Goal: Information Seeking & Learning: Learn about a topic

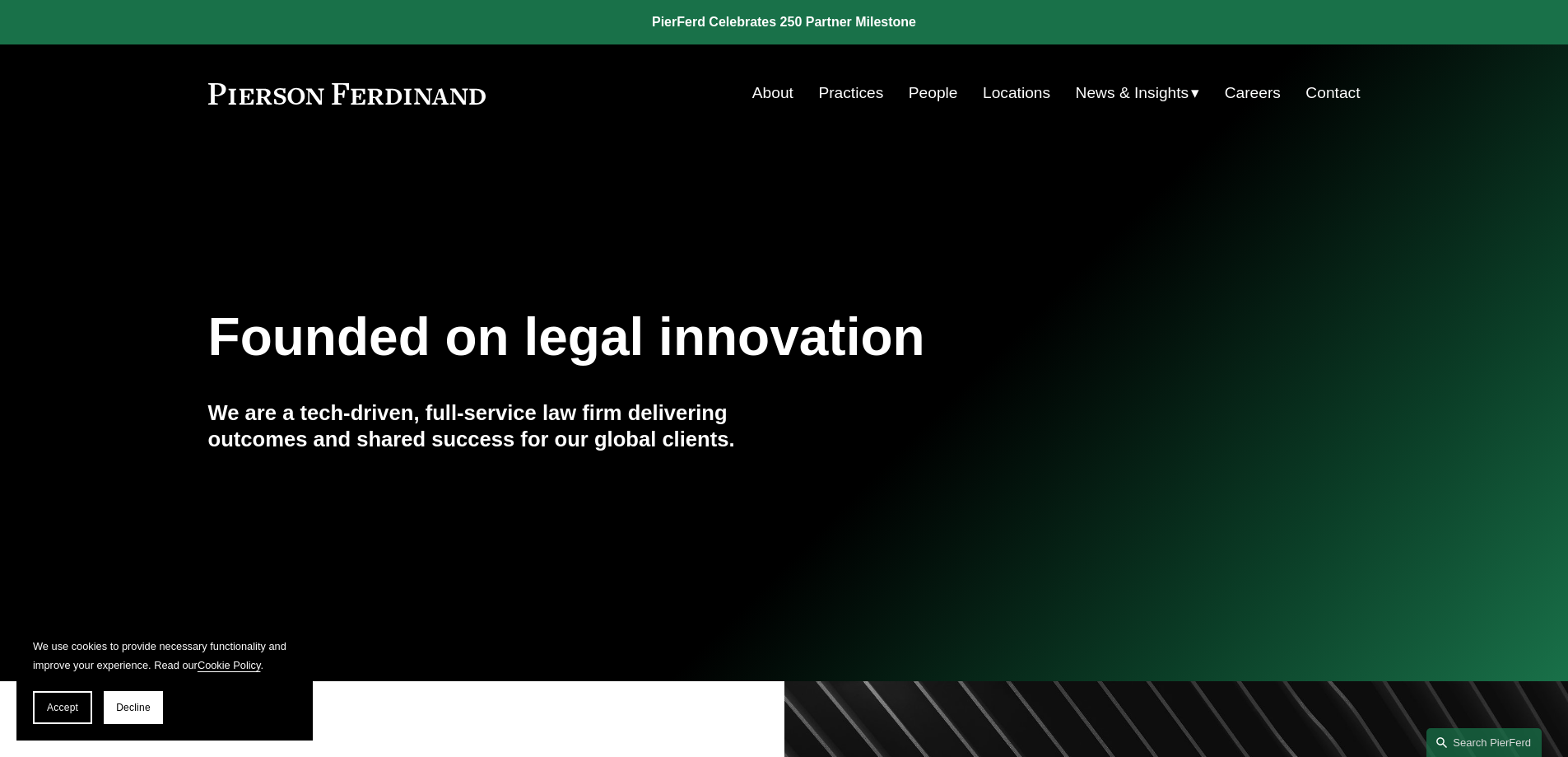
click at [848, 85] on link "Practices" at bounding box center [851, 93] width 65 height 32
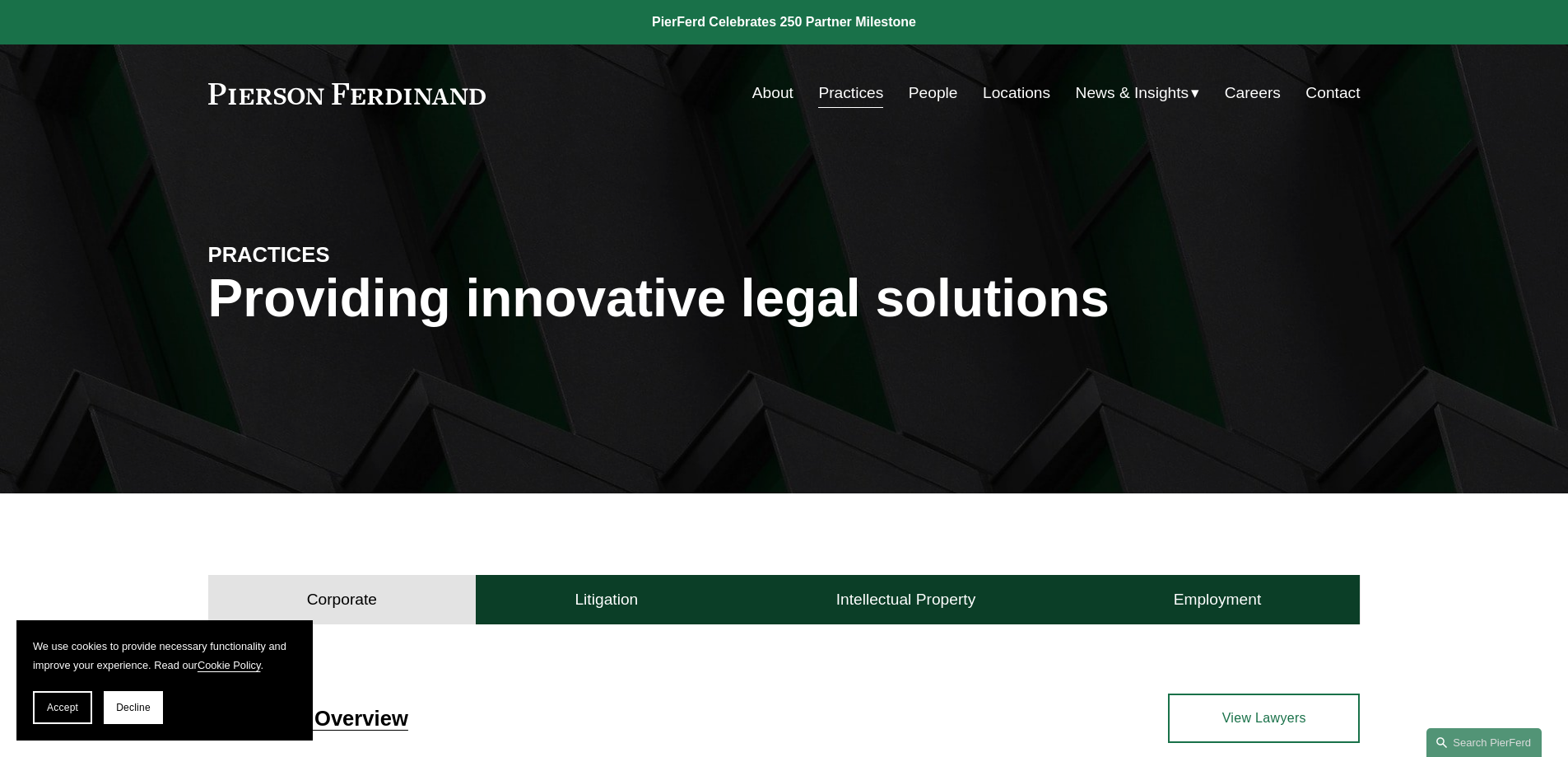
click at [921, 96] on link "People" at bounding box center [932, 93] width 49 height 32
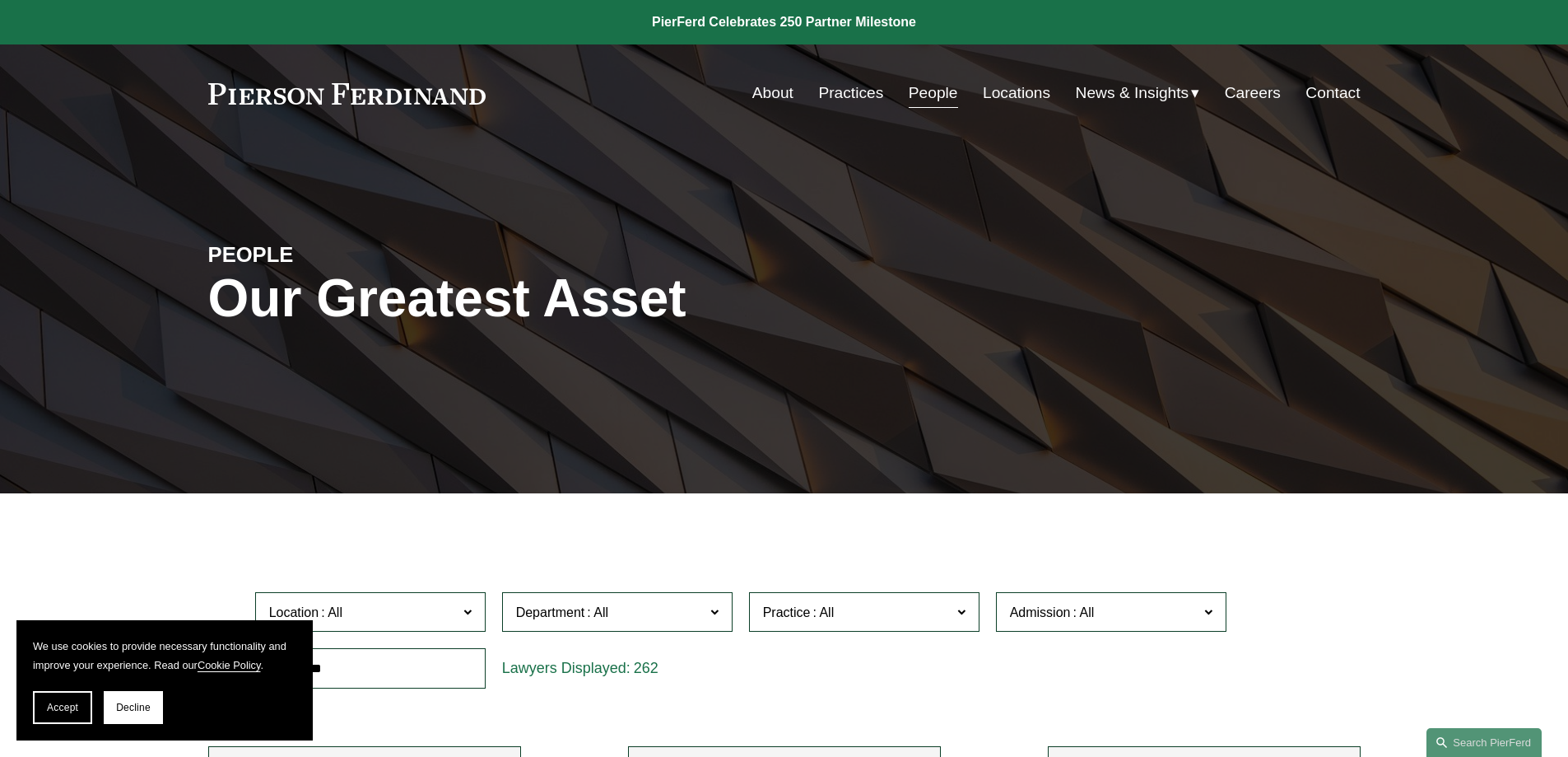
click at [837, 87] on link "Practices" at bounding box center [851, 93] width 65 height 32
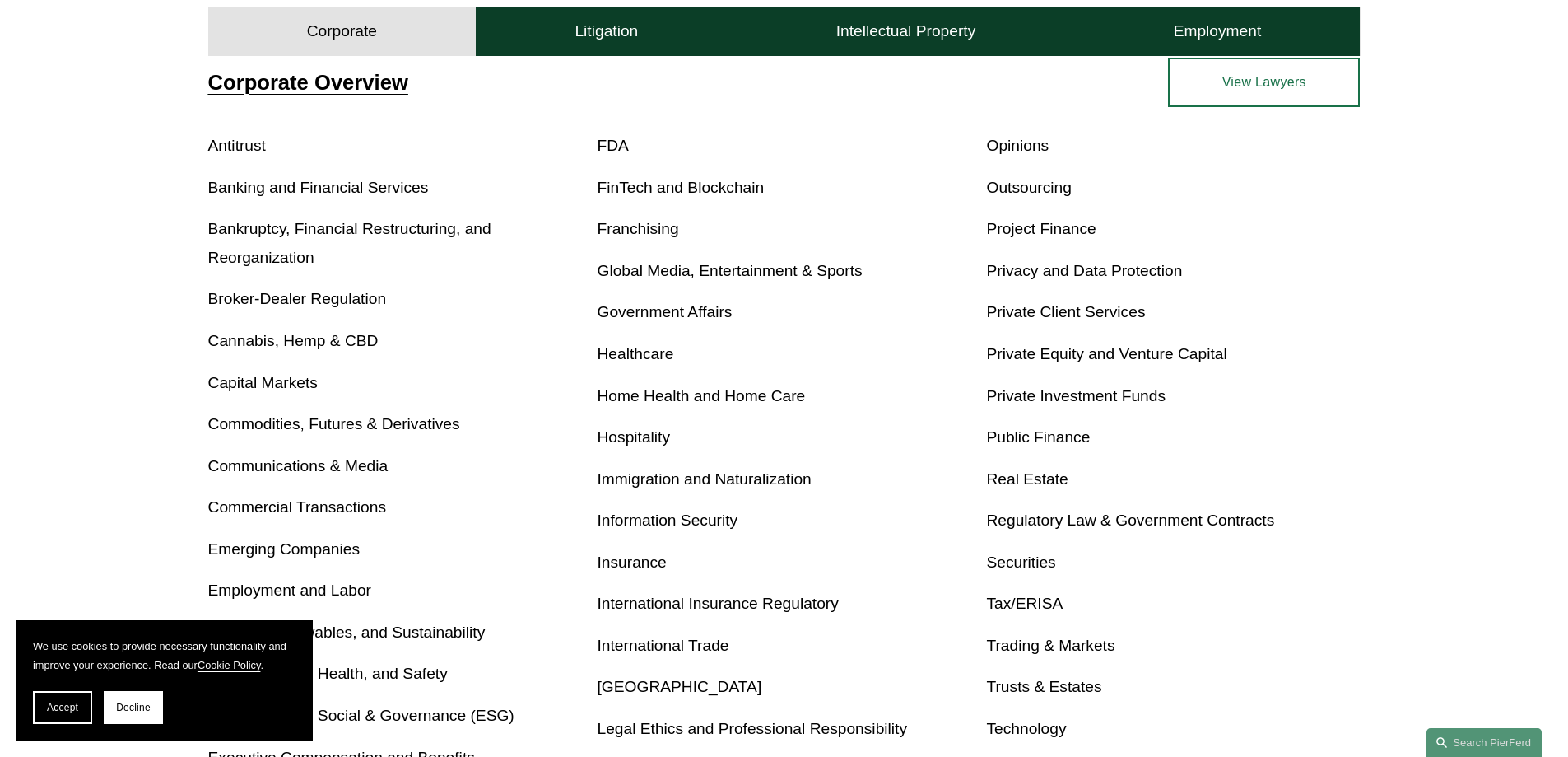
scroll to position [906, 0]
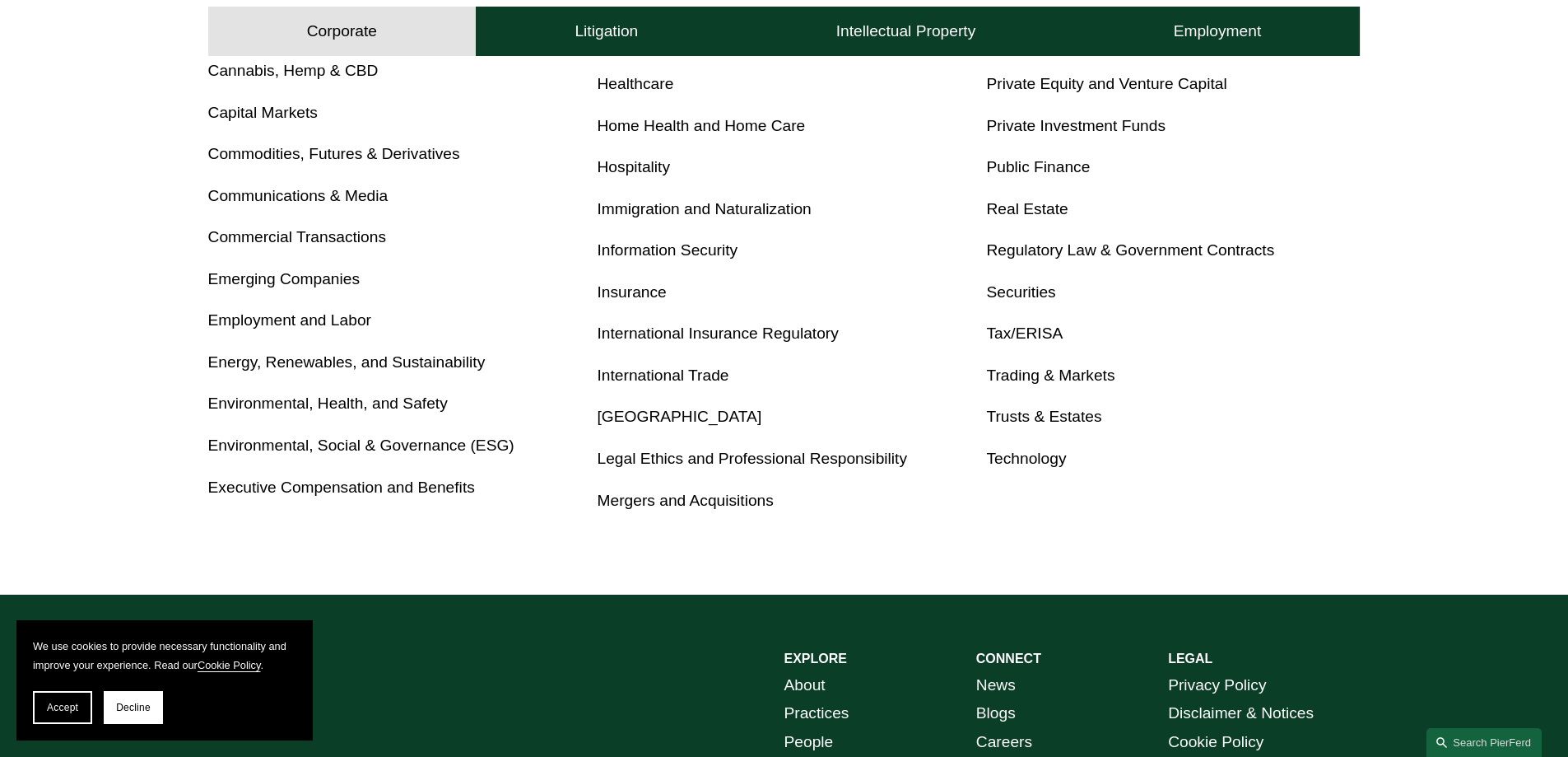
click at [443, 492] on link "Executive Compensation and Benefits" at bounding box center [342, 487] width 267 height 17
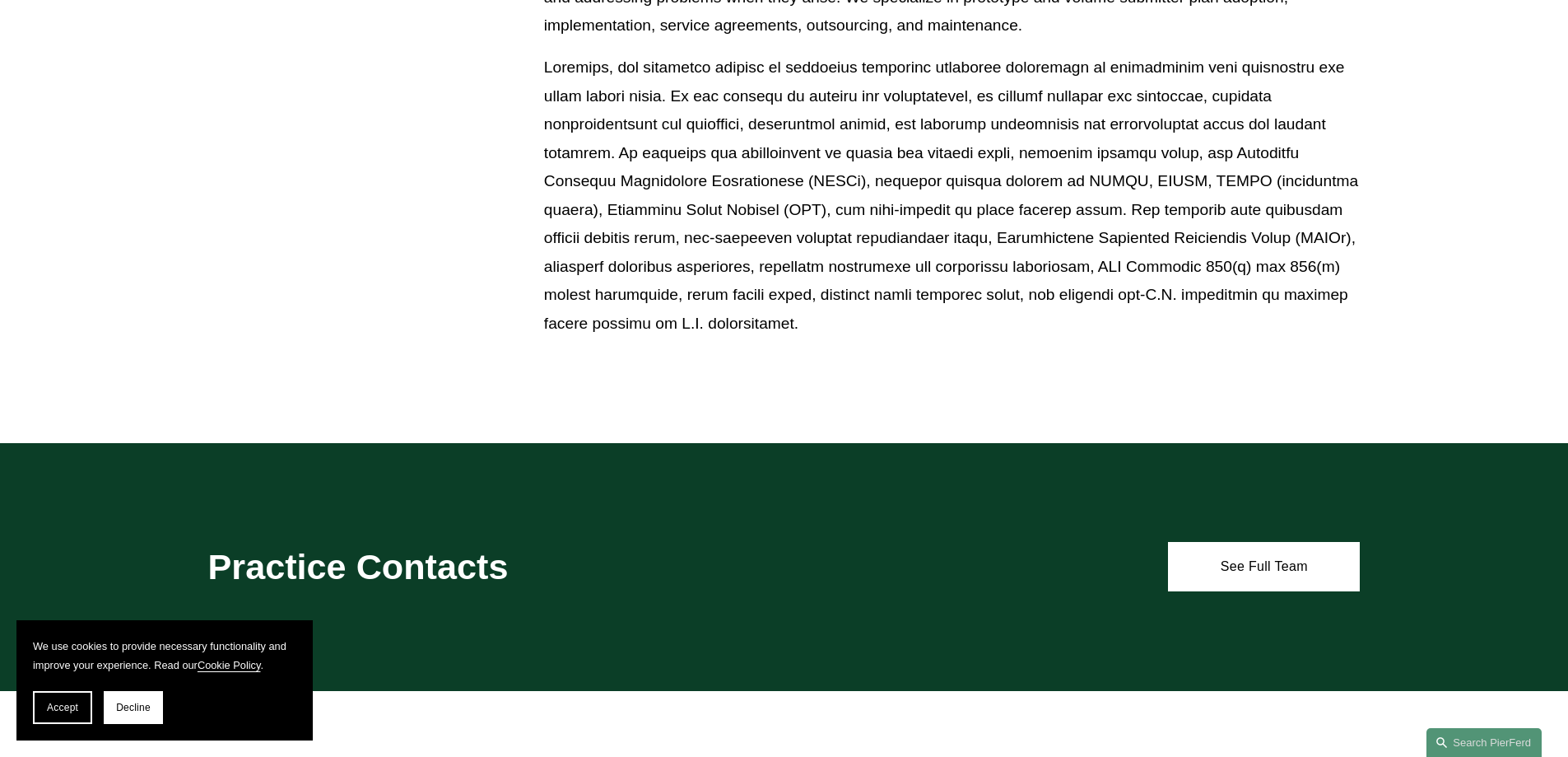
scroll to position [1153, 0]
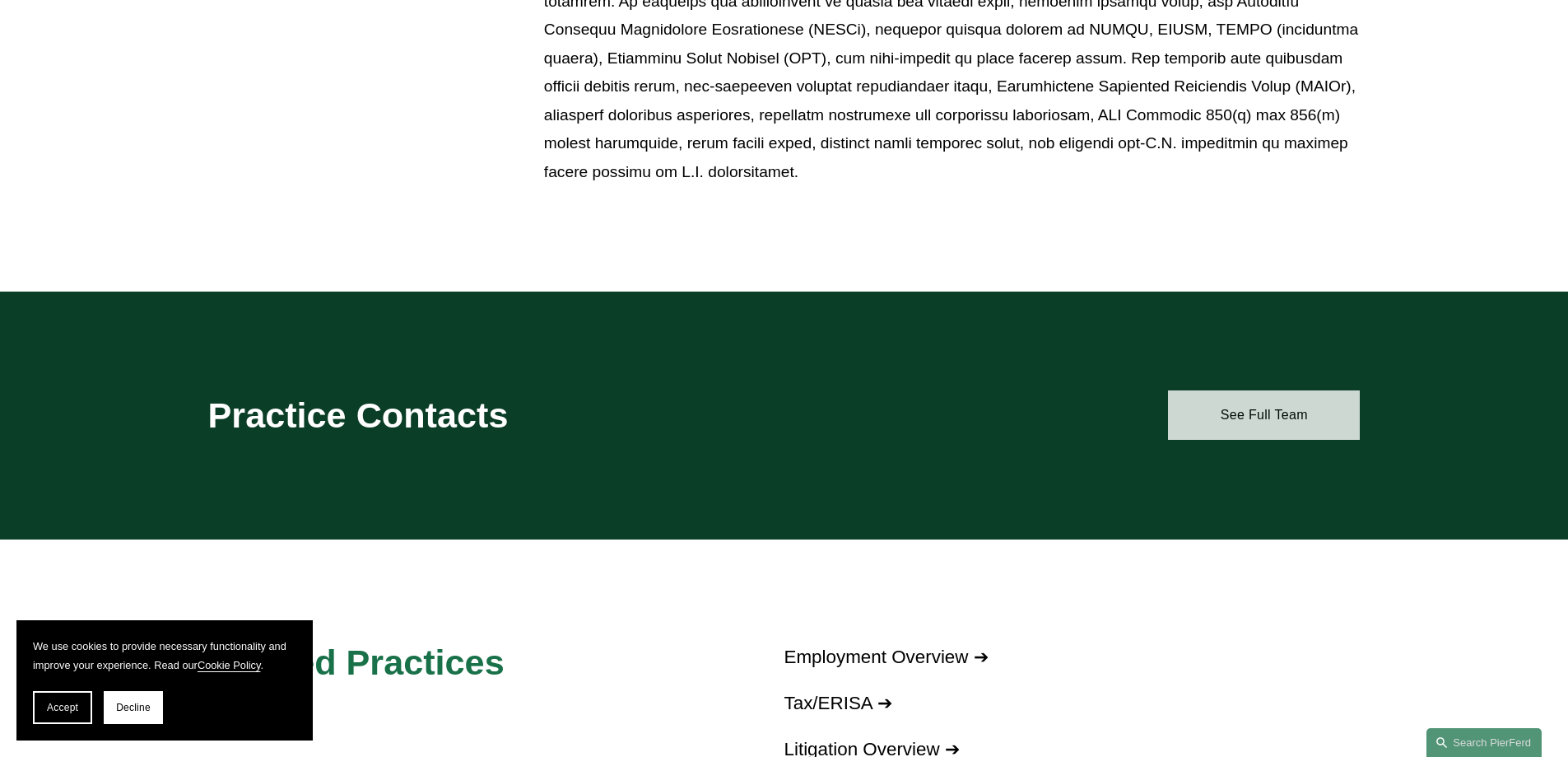
click at [1213, 432] on link "See Full Team" at bounding box center [1264, 414] width 192 height 49
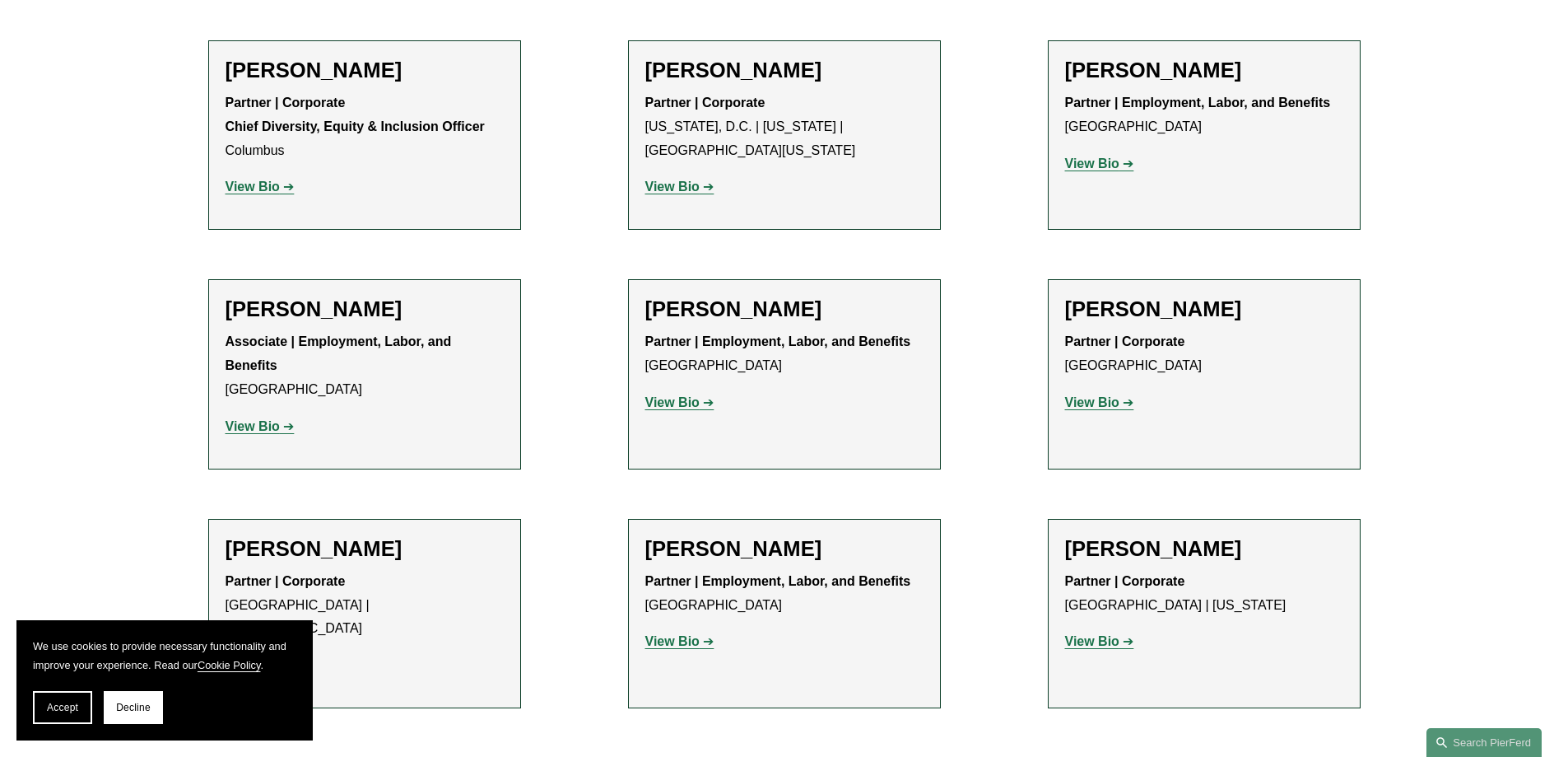
scroll to position [659, 0]
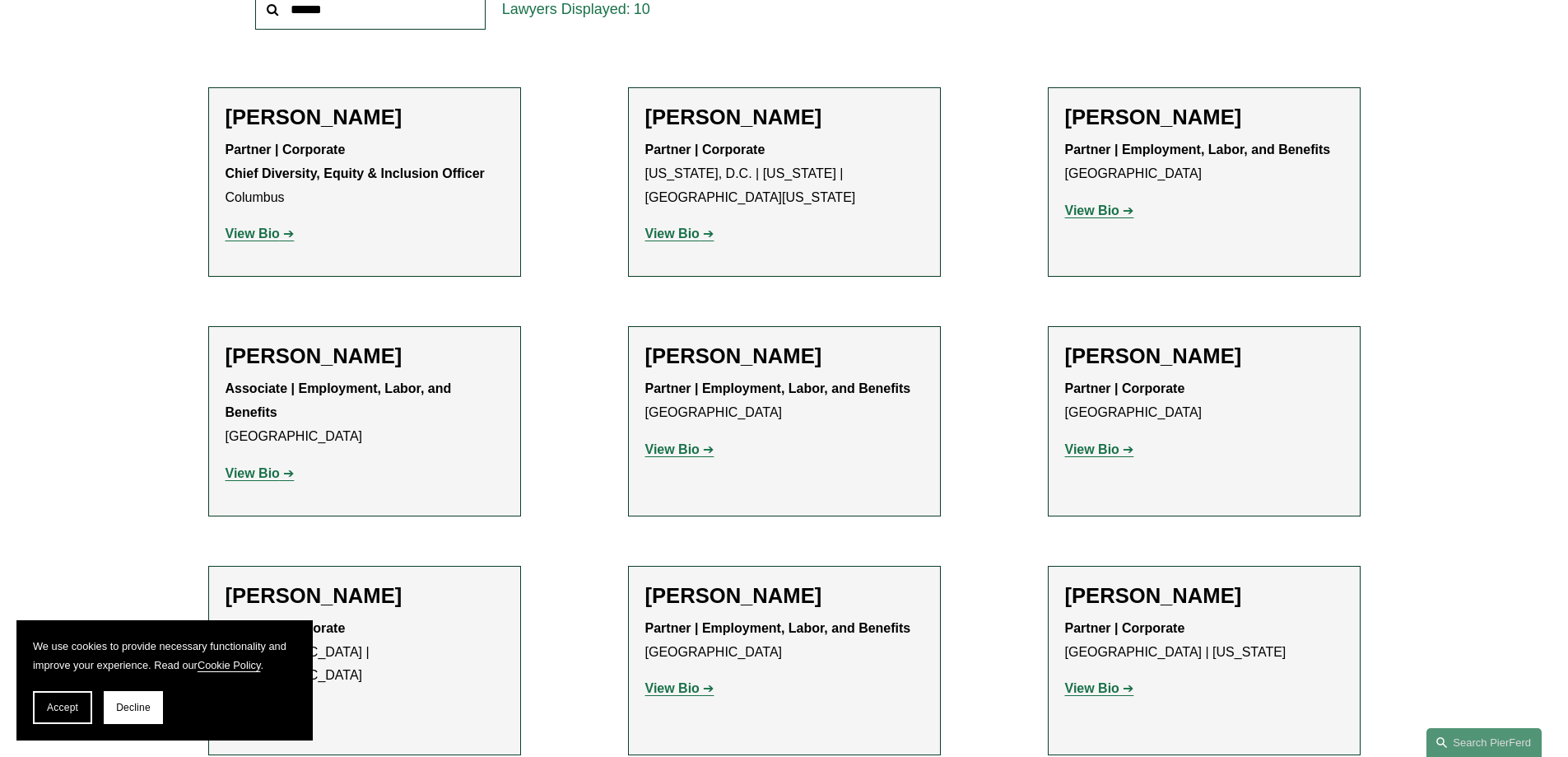
click at [1083, 448] on strong "View Bio" at bounding box center [1092, 449] width 55 height 14
click at [1095, 686] on strong "View Bio" at bounding box center [1092, 688] width 55 height 14
click at [274, 238] on strong "View Bio" at bounding box center [253, 233] width 55 height 14
click at [695, 452] on strong "View Bio" at bounding box center [672, 449] width 55 height 14
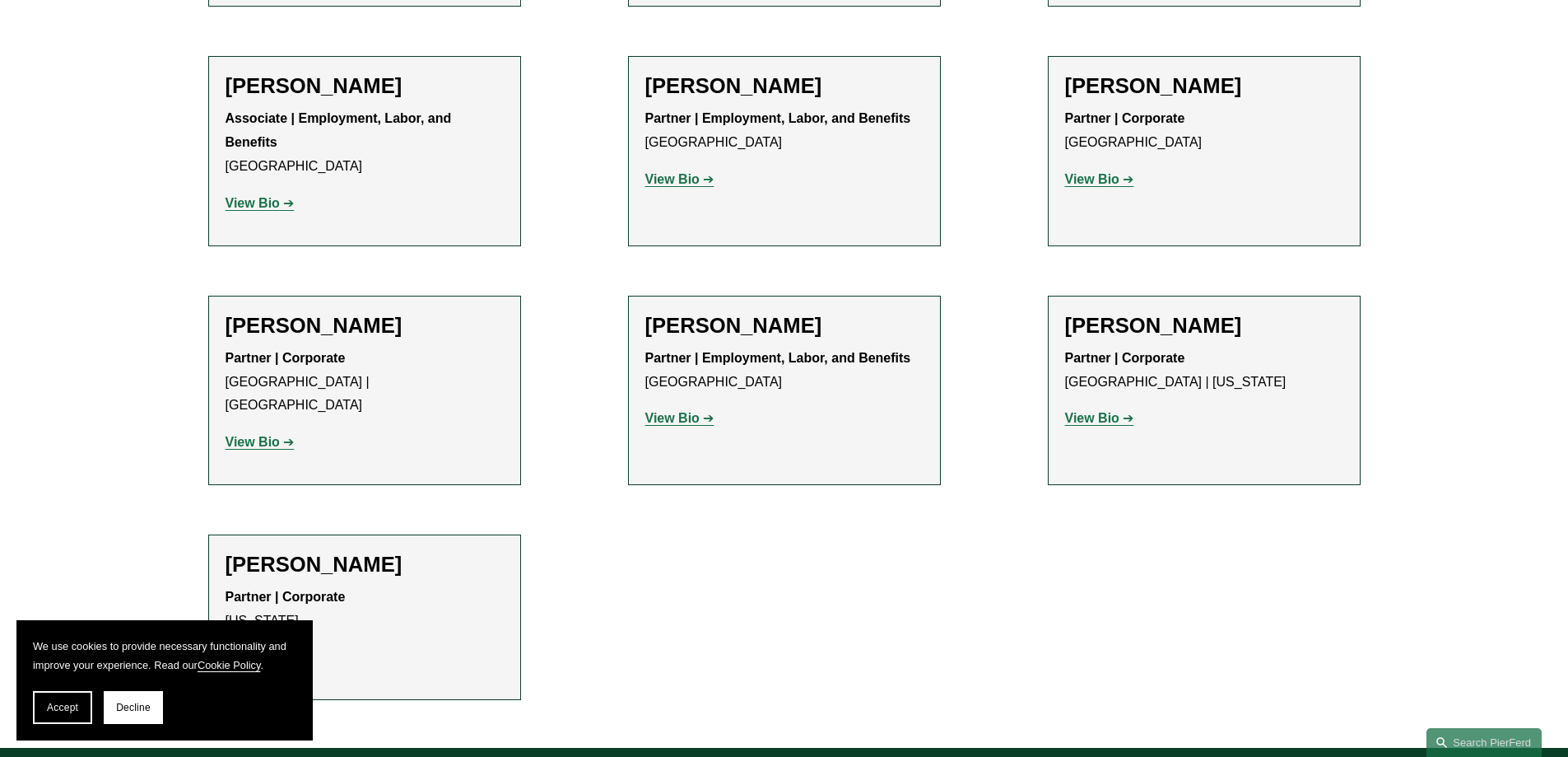
scroll to position [988, 0]
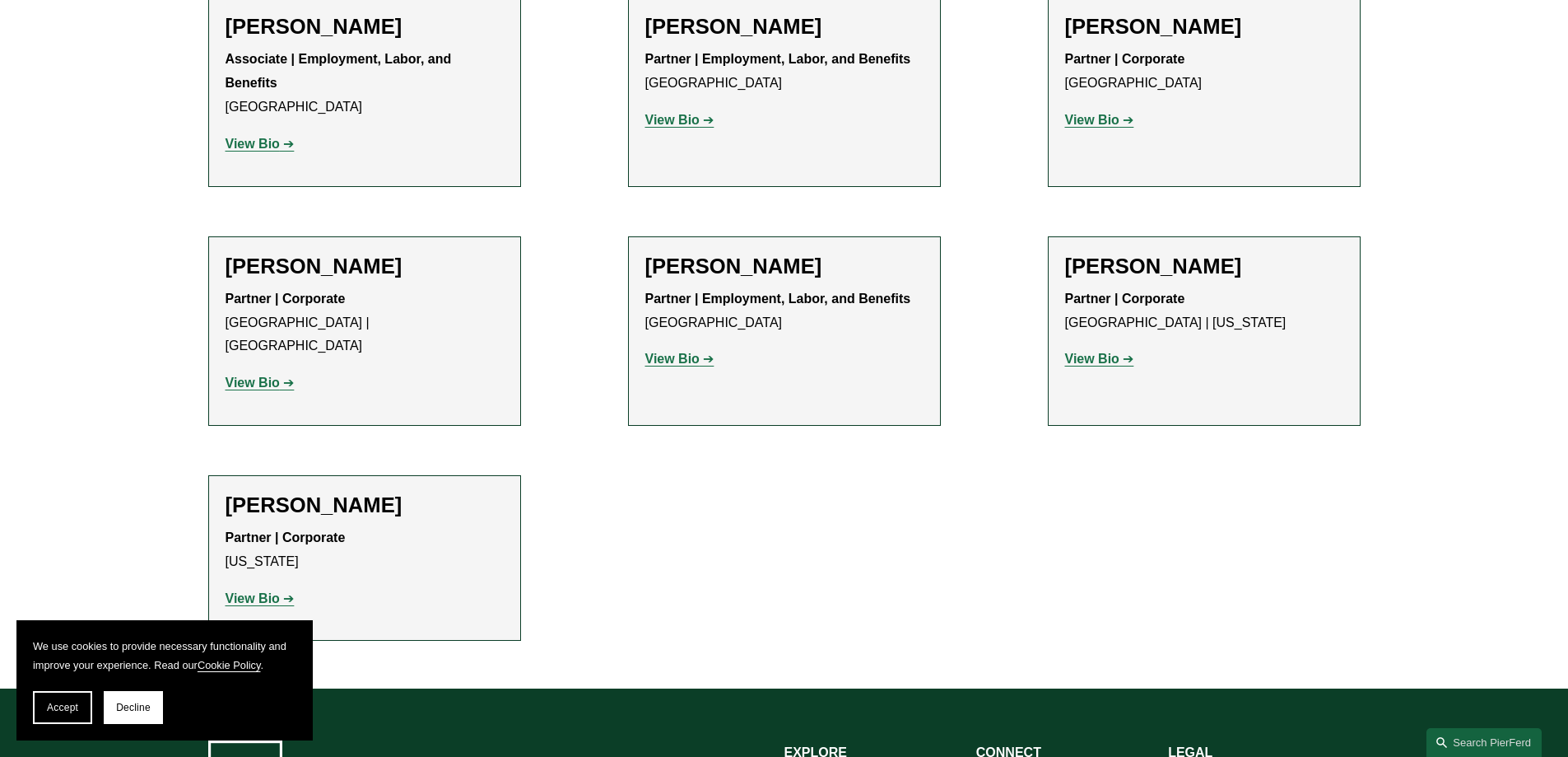
click at [233, 372] on p "View Bio" at bounding box center [365, 383] width 278 height 24
click at [243, 376] on strong "View Bio" at bounding box center [253, 382] width 55 height 14
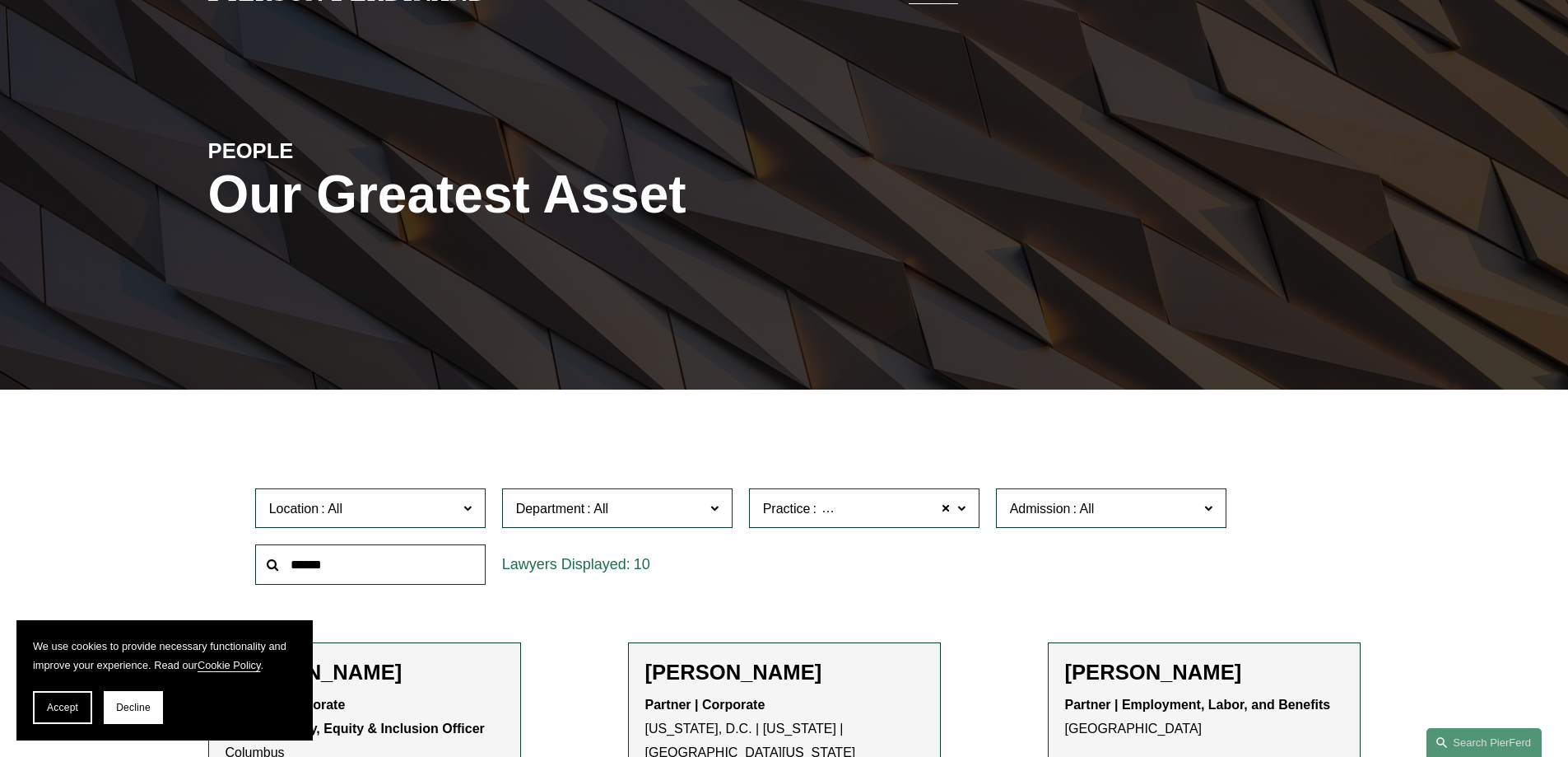
scroll to position [0, 0]
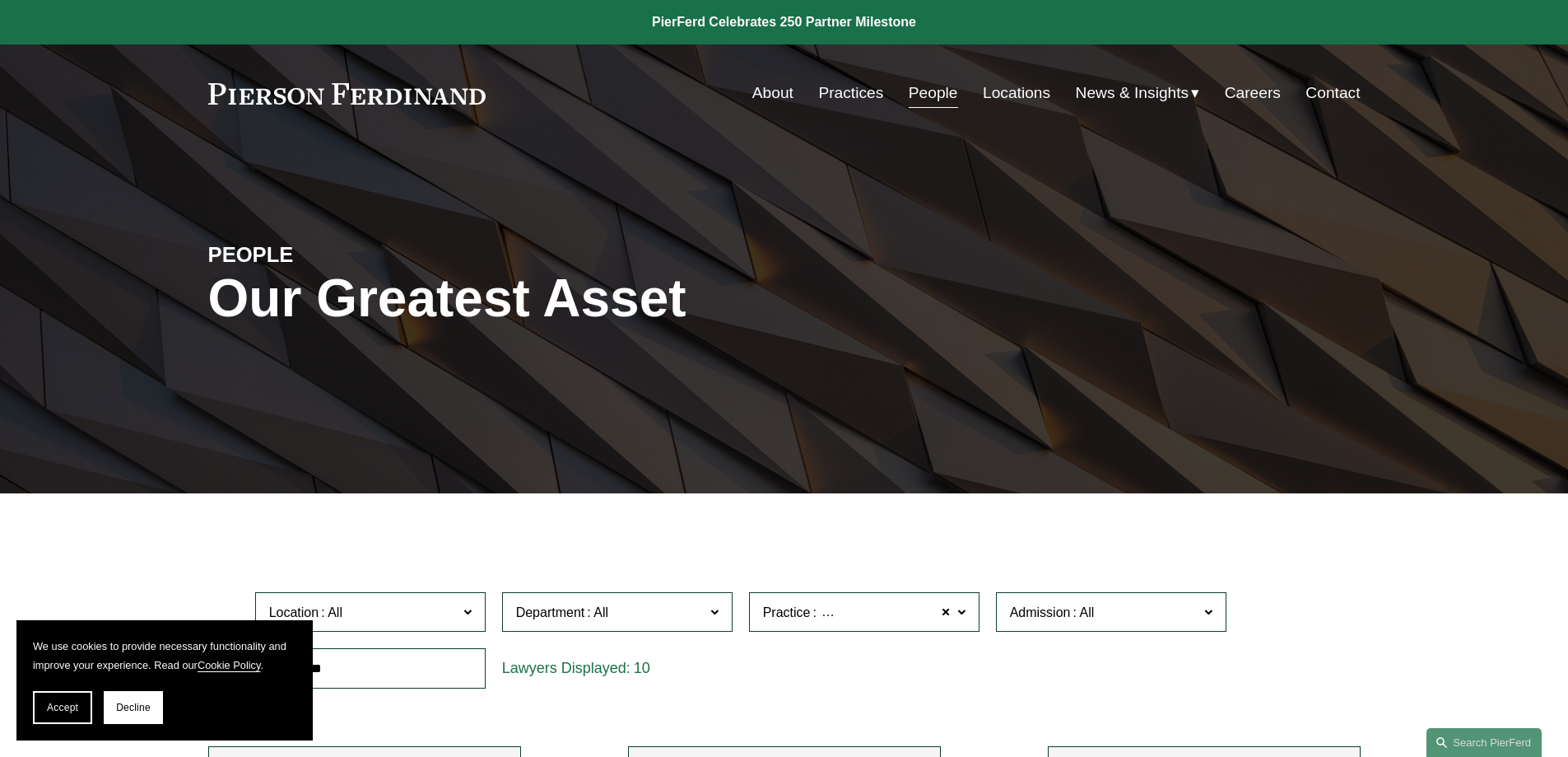
click at [778, 91] on link "About" at bounding box center [772, 93] width 41 height 32
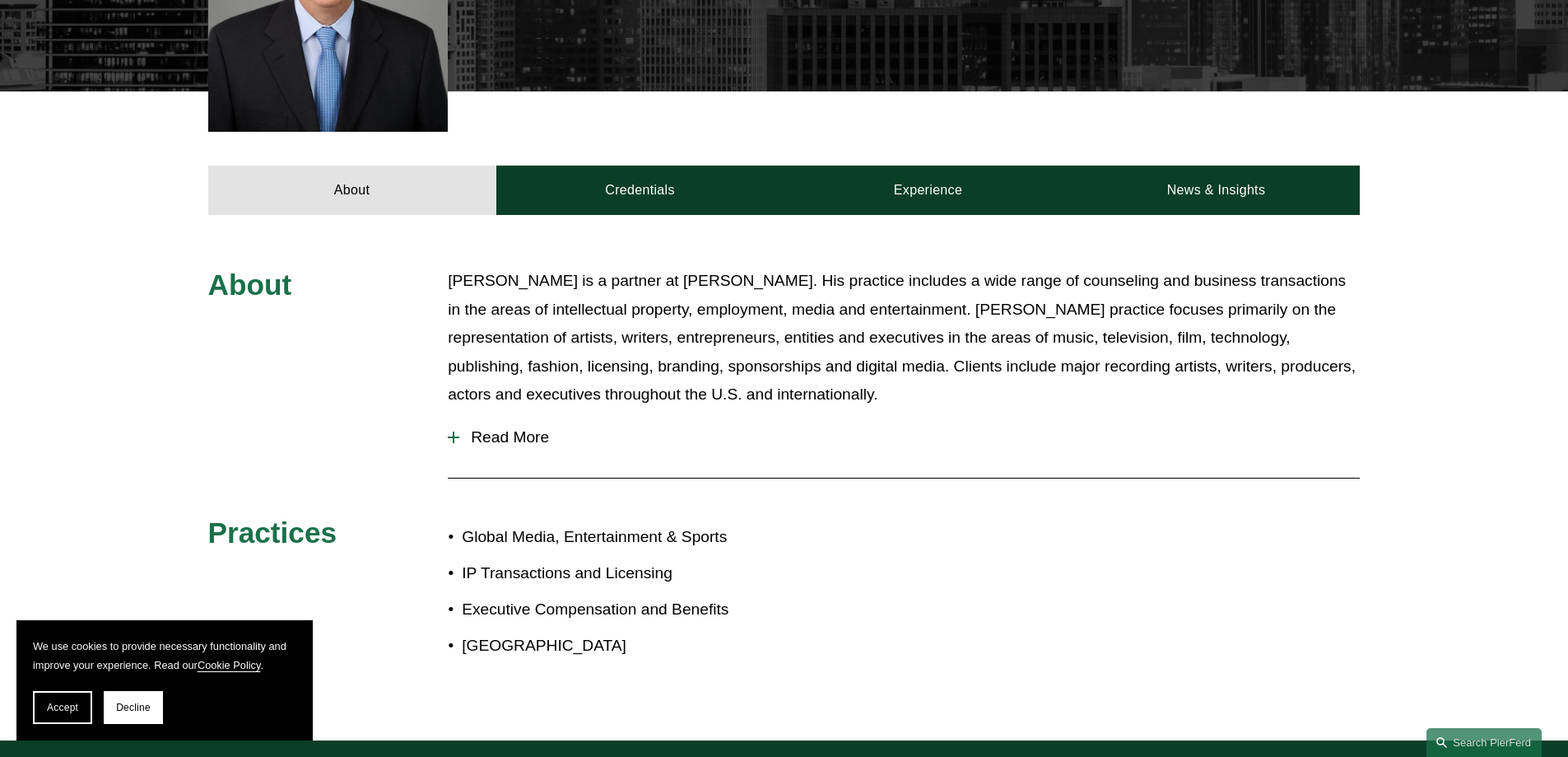
scroll to position [576, 0]
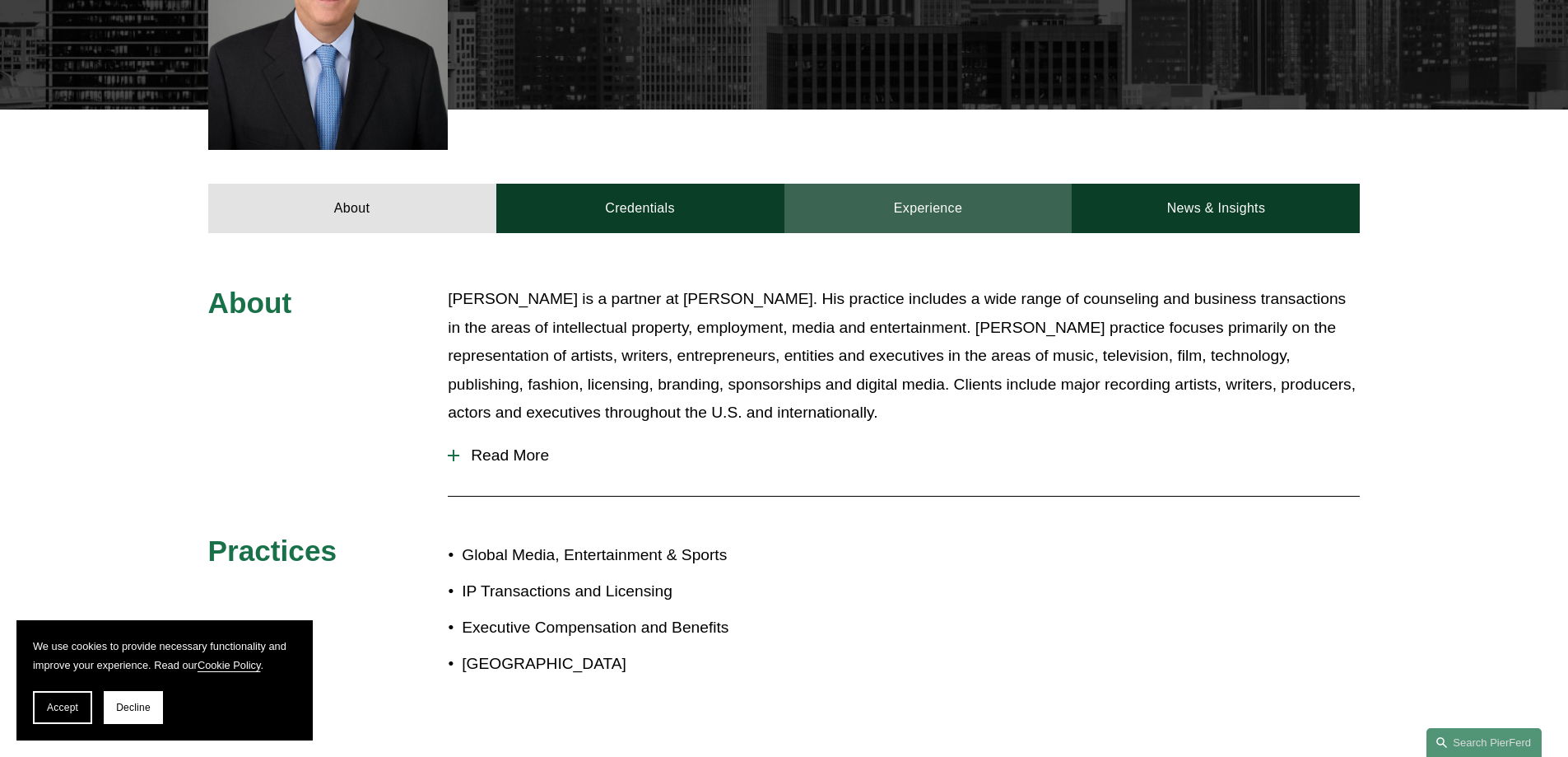
click at [888, 183] on link "Experience" at bounding box center [929, 208] width 288 height 49
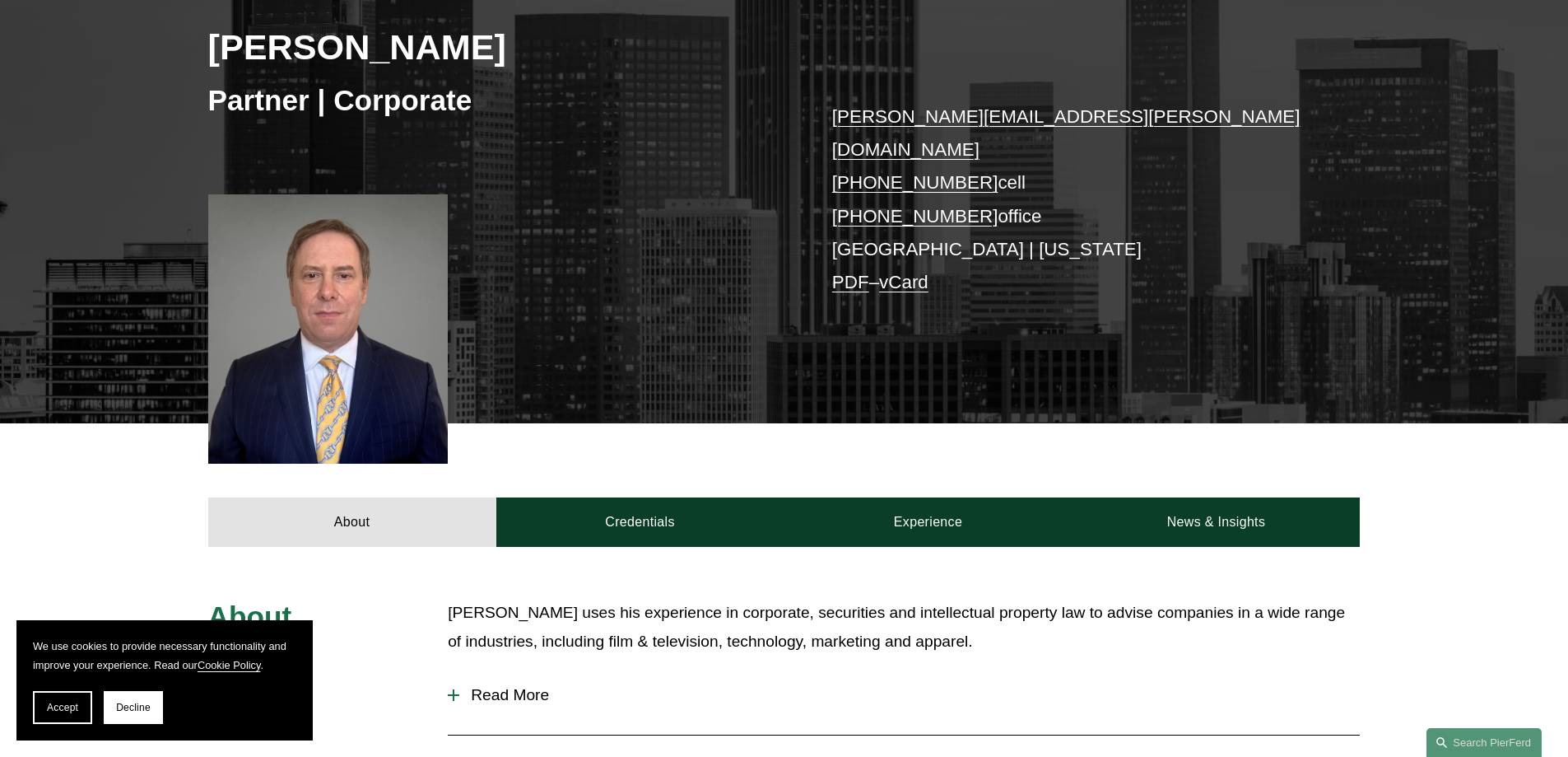
scroll to position [330, 0]
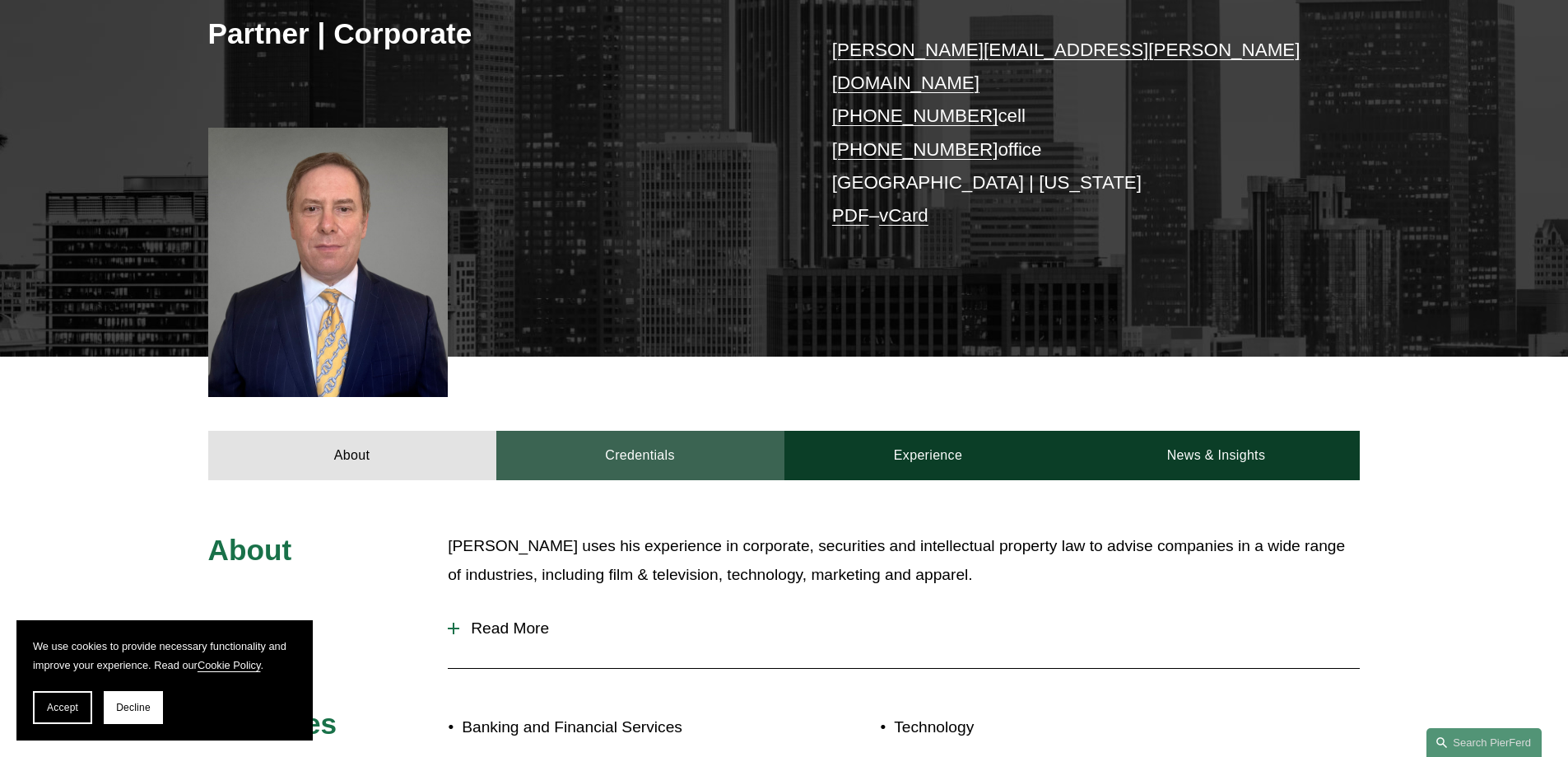
click at [639, 431] on link "Credentials" at bounding box center [640, 454] width 288 height 49
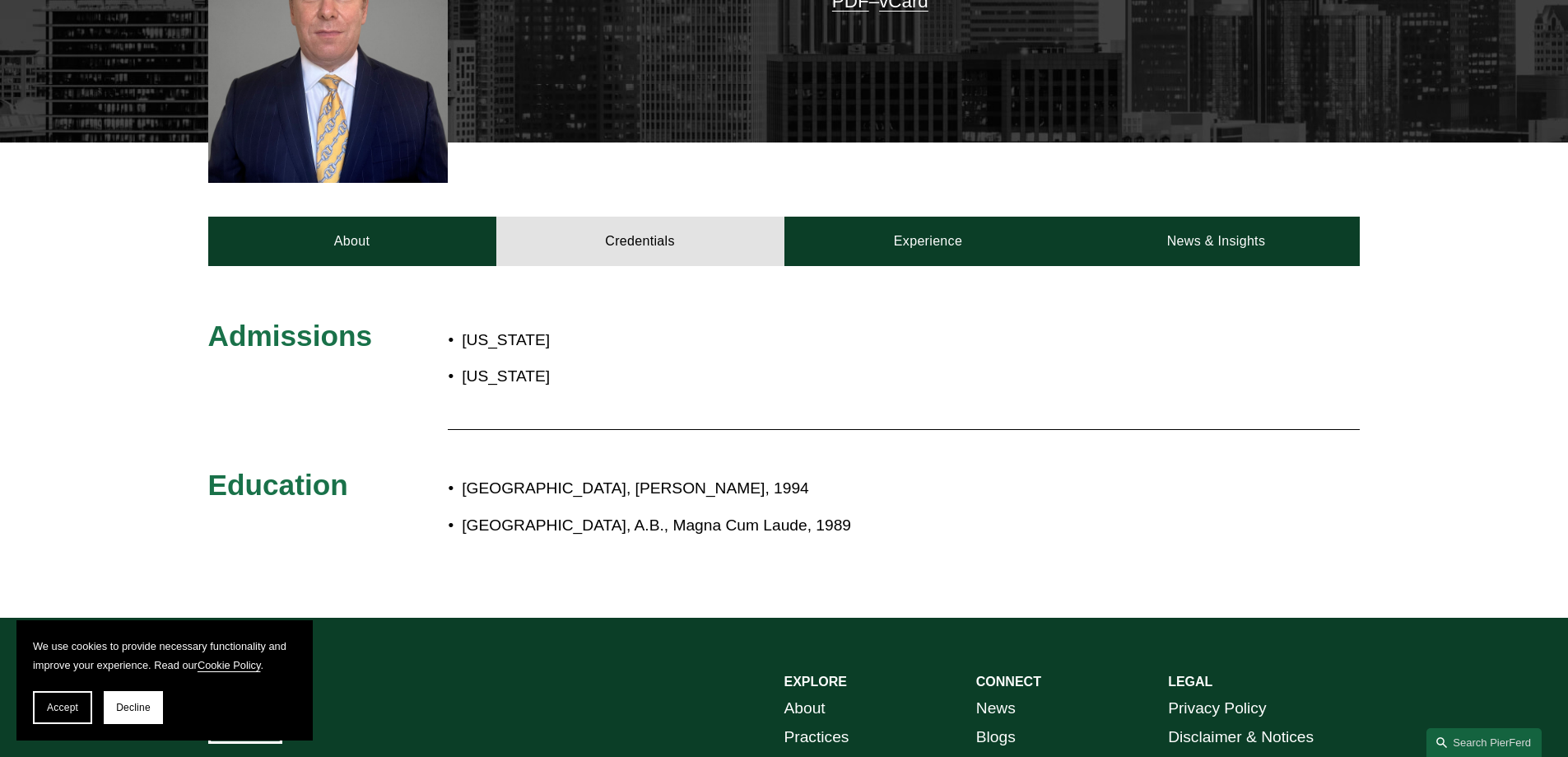
scroll to position [576, 0]
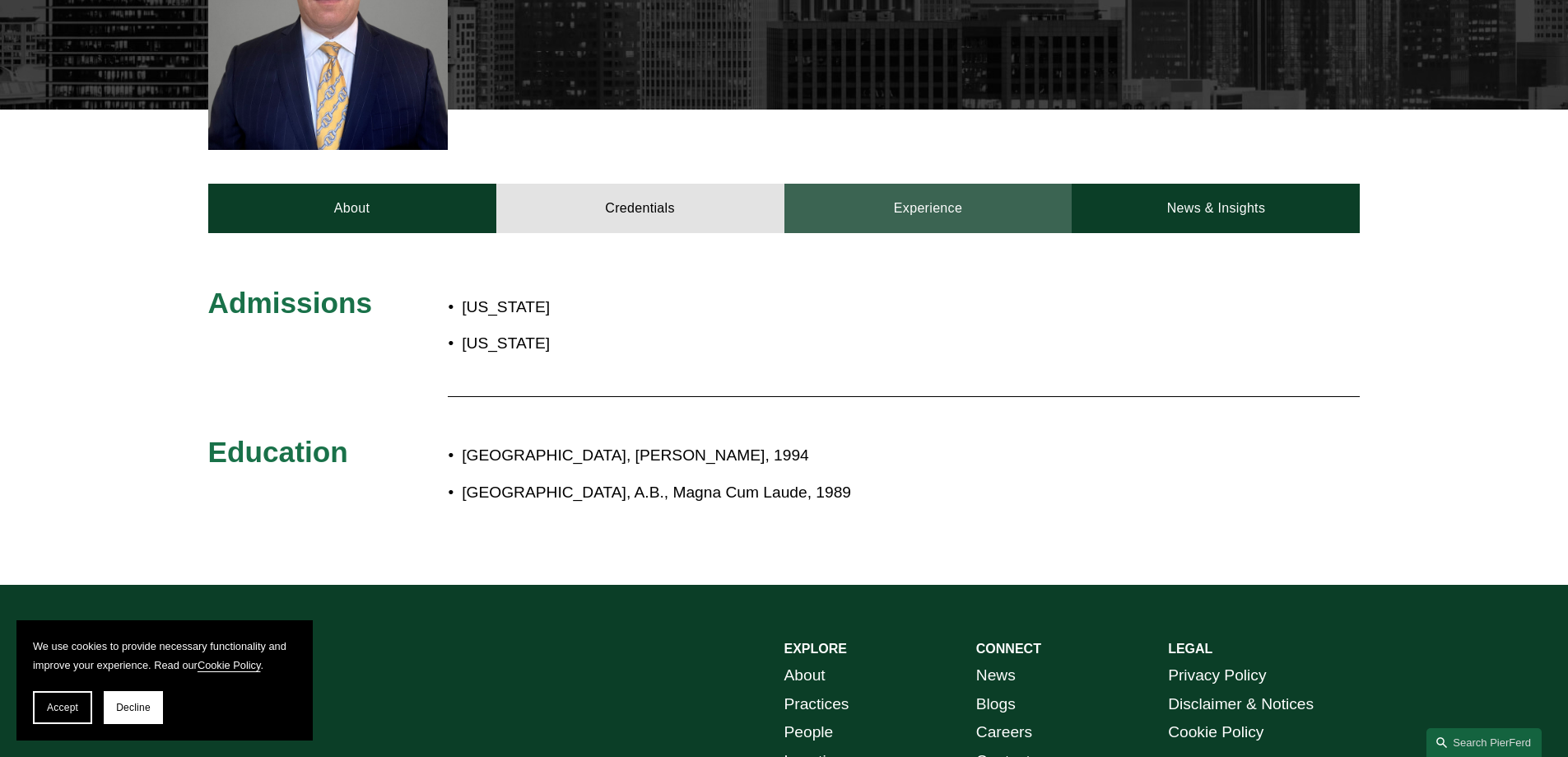
click at [907, 200] on link "Experience" at bounding box center [929, 208] width 288 height 49
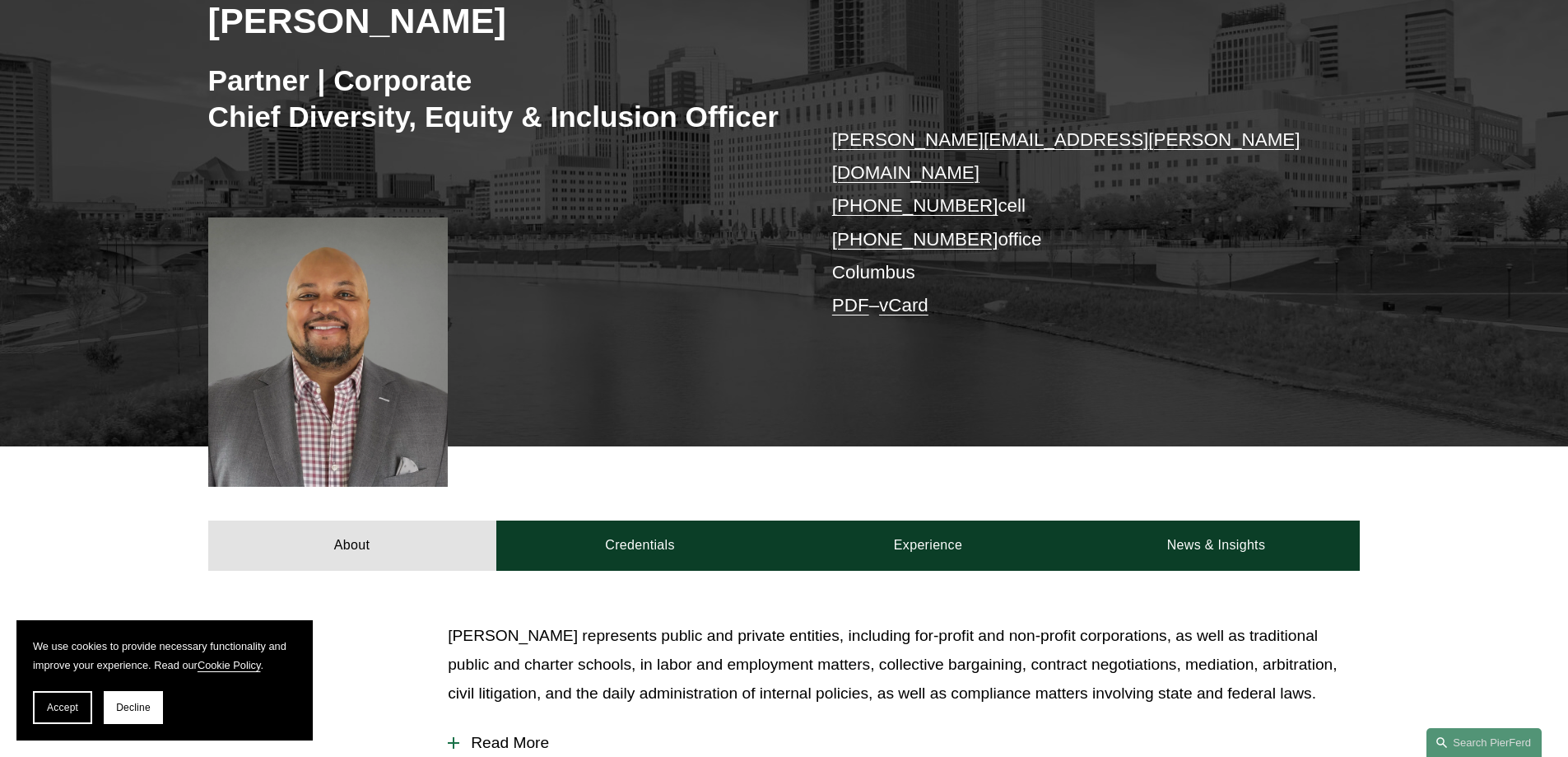
scroll to position [412, 0]
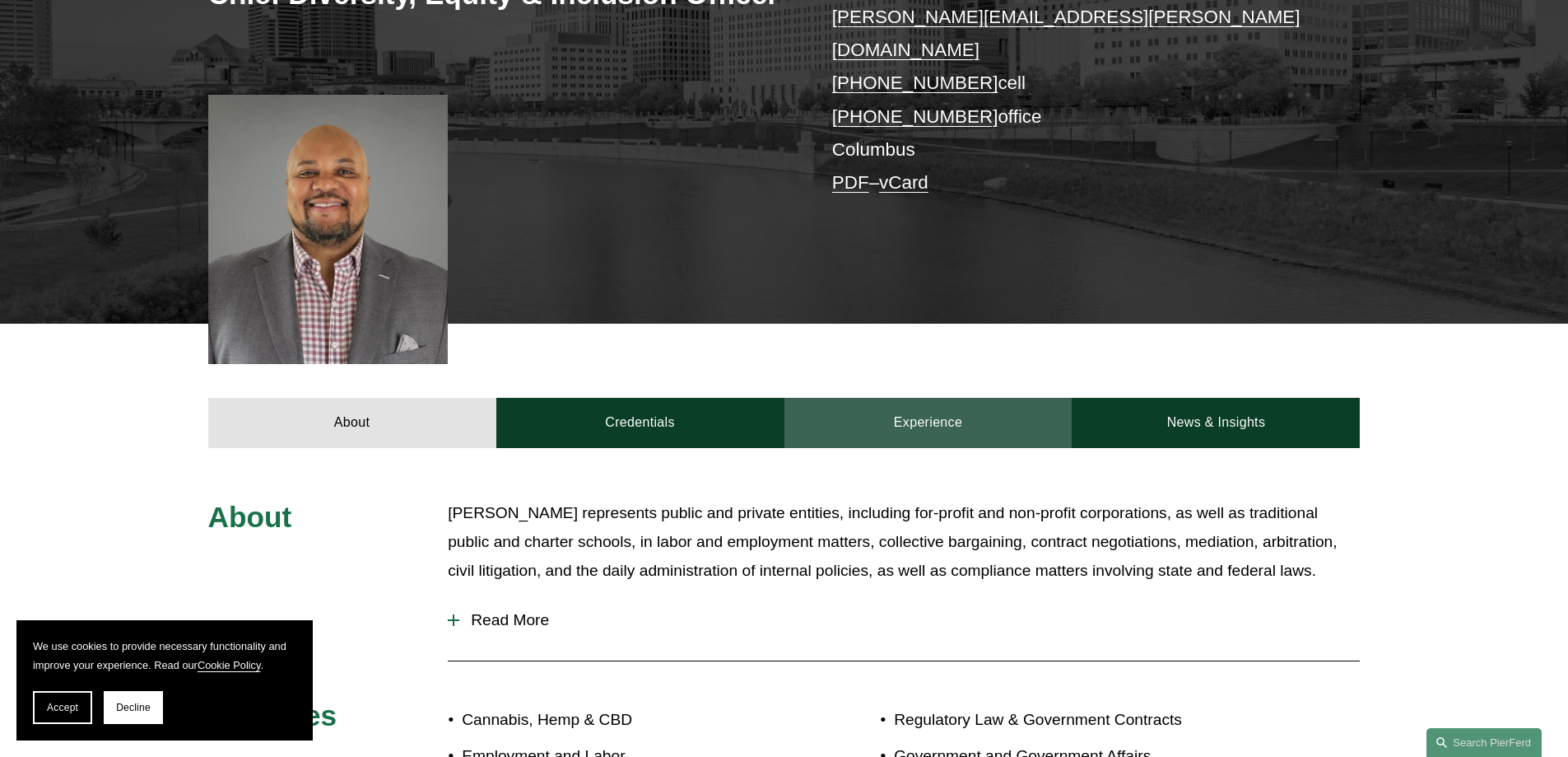
click at [934, 398] on link "Experience" at bounding box center [929, 422] width 288 height 49
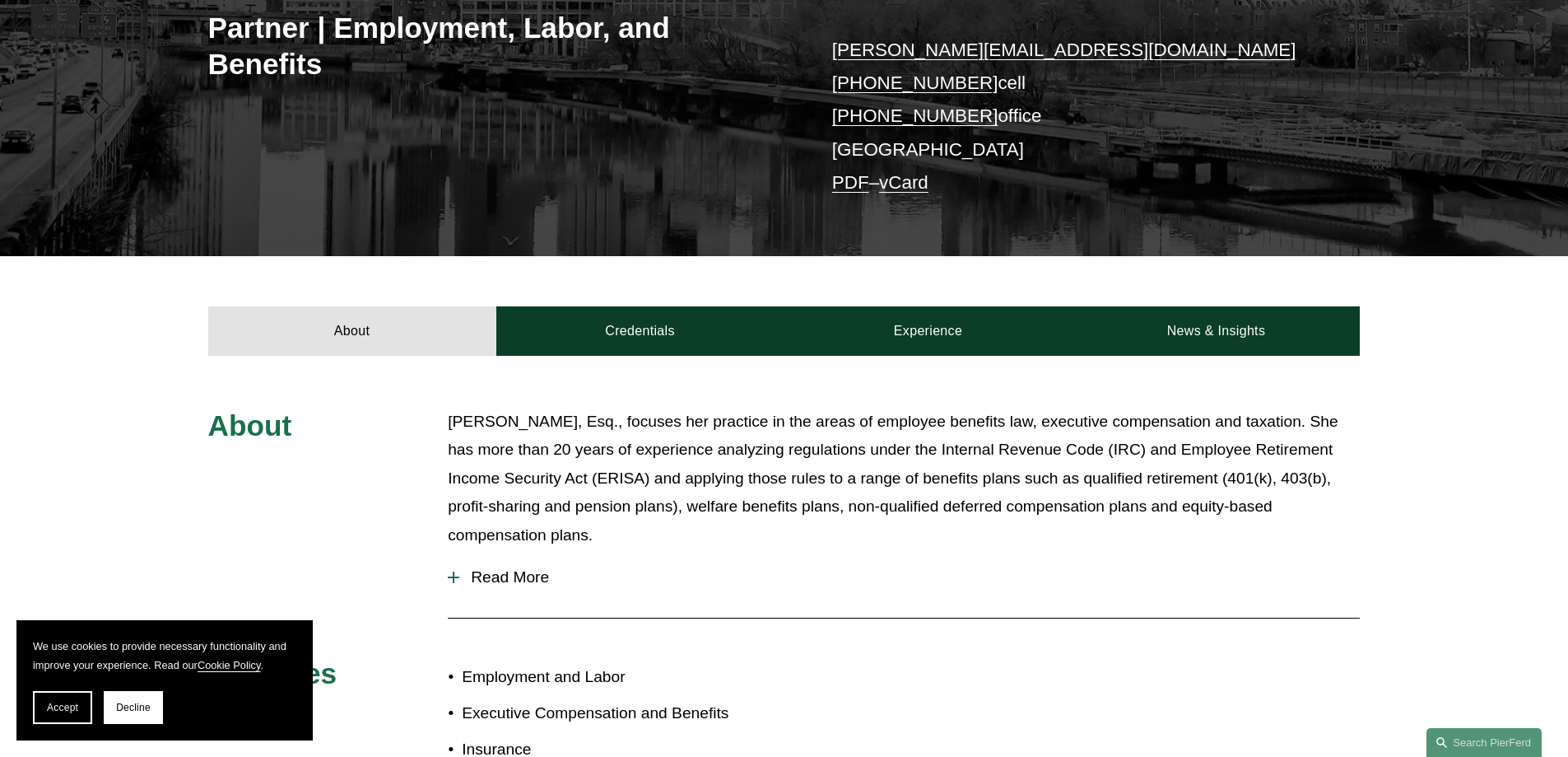
scroll to position [494, 0]
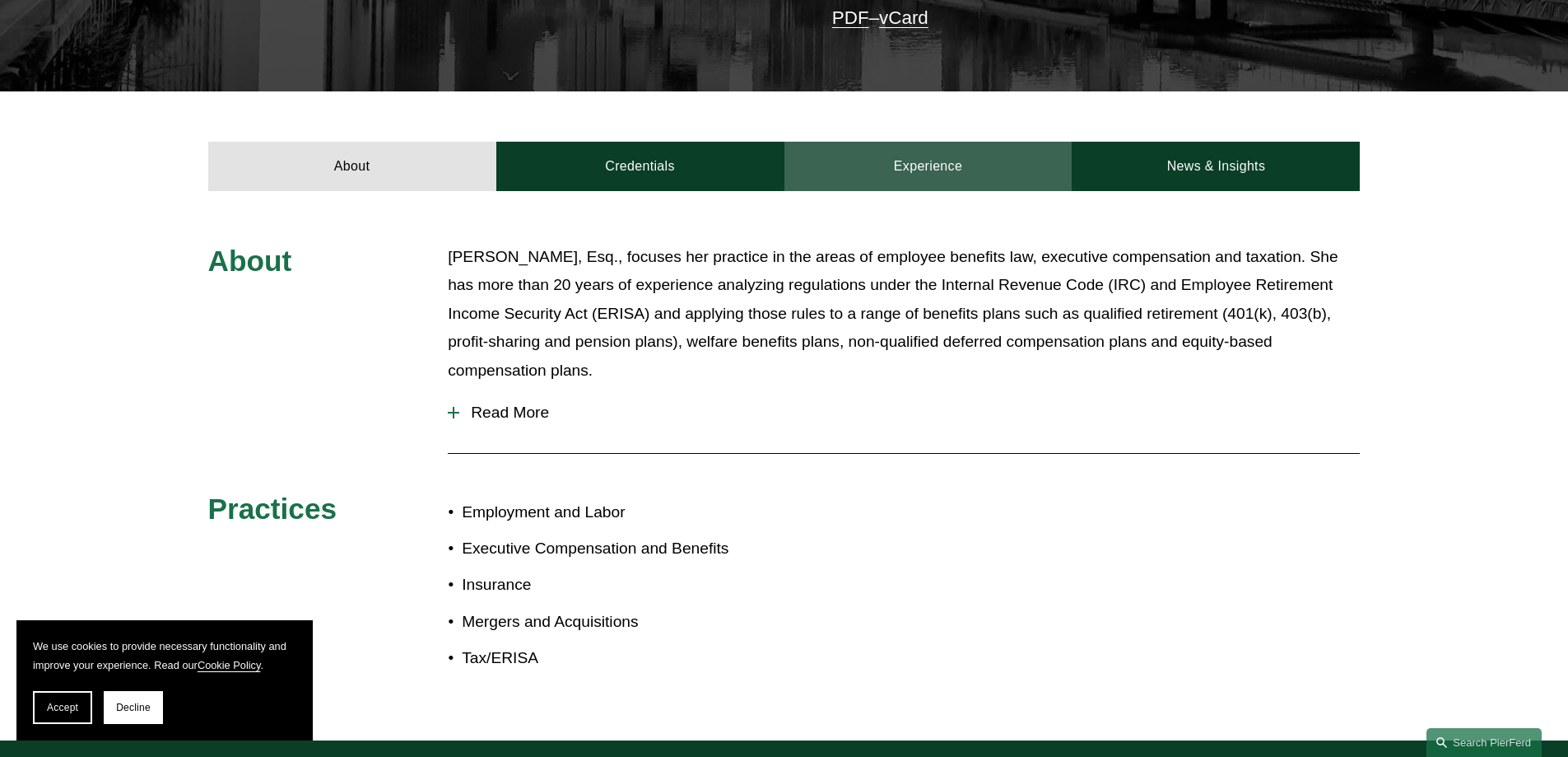
click at [909, 177] on link "Experience" at bounding box center [929, 165] width 288 height 49
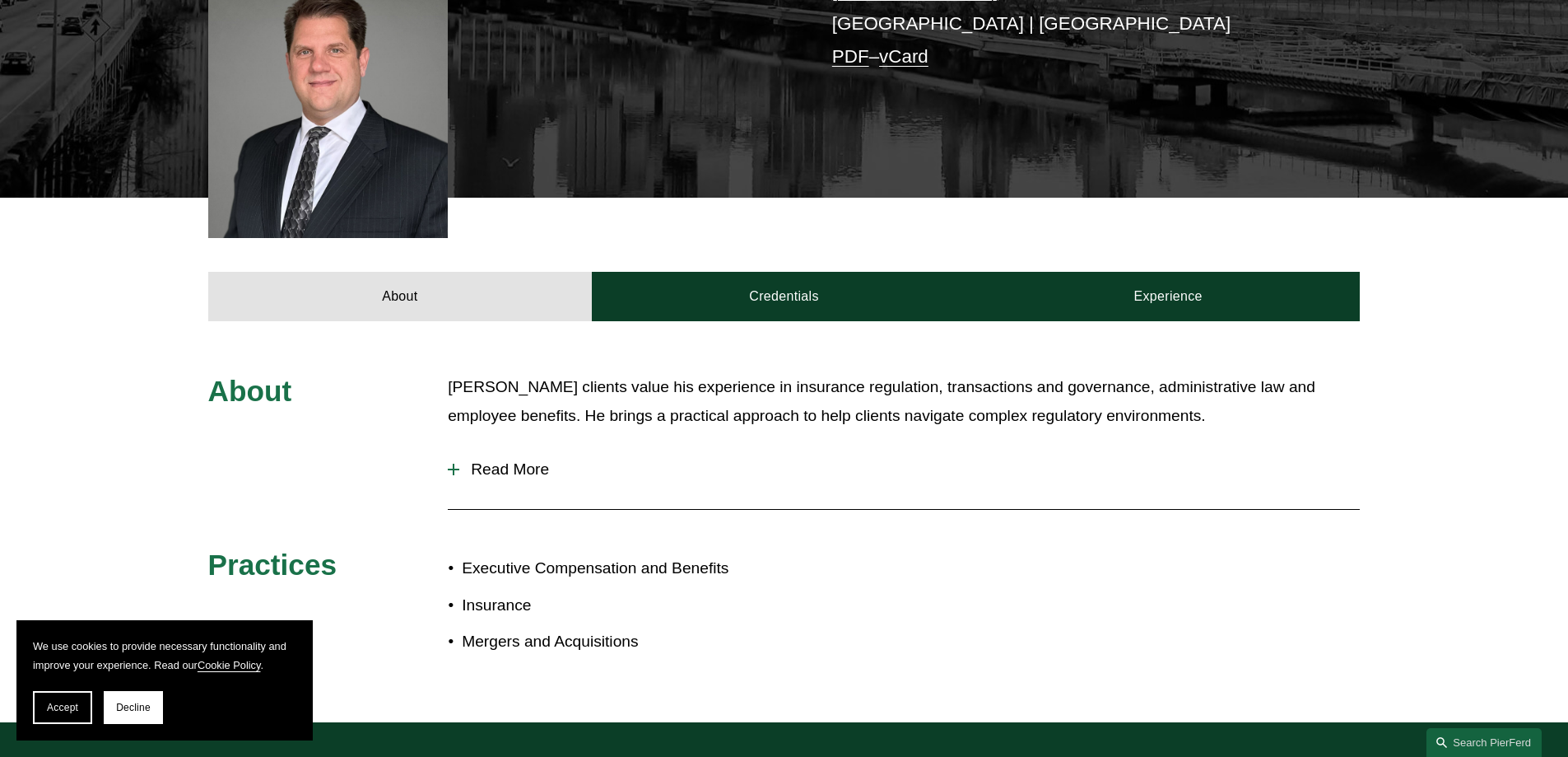
scroll to position [494, 0]
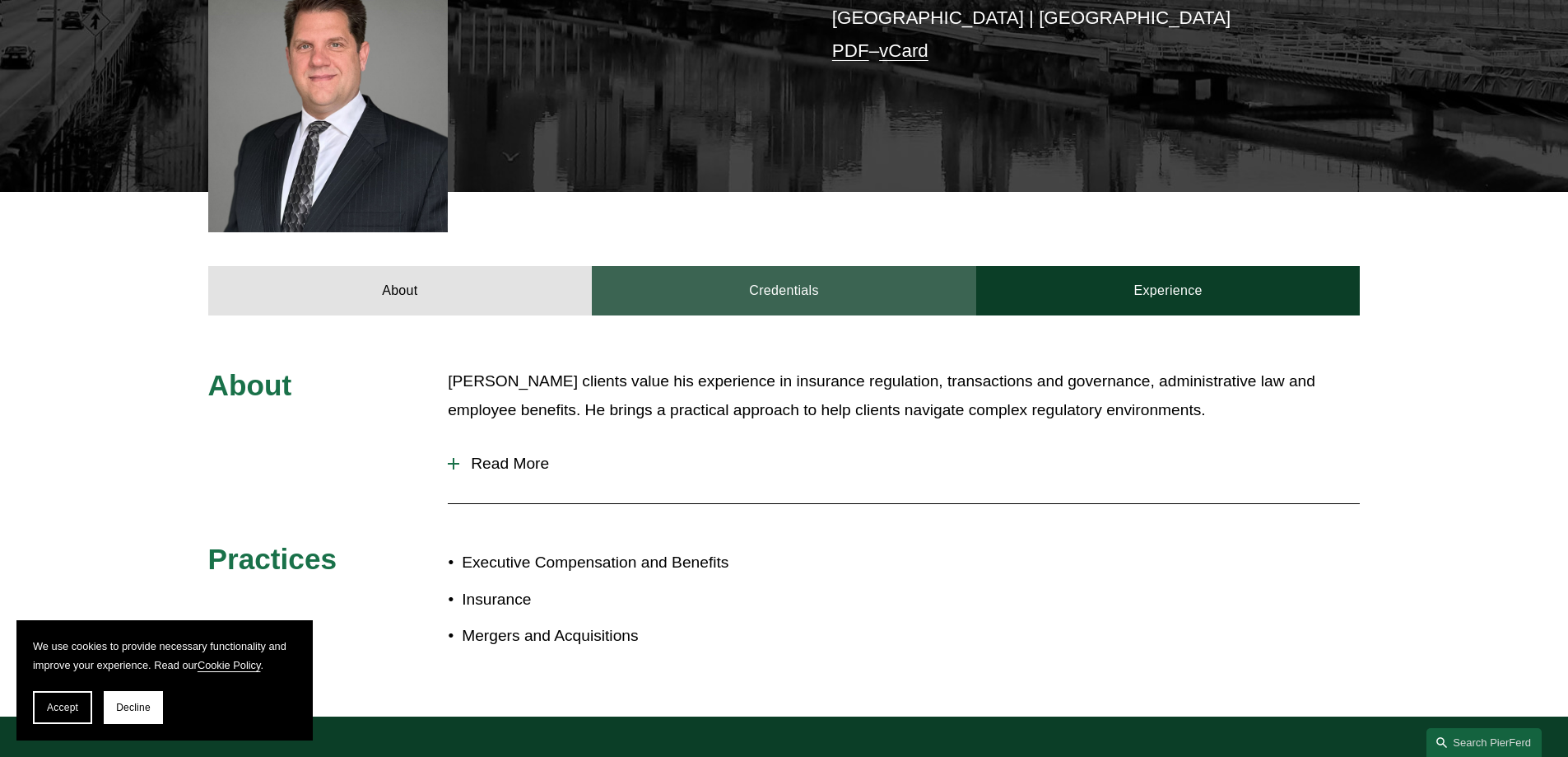
click at [801, 266] on link "Credentials" at bounding box center [784, 290] width 384 height 49
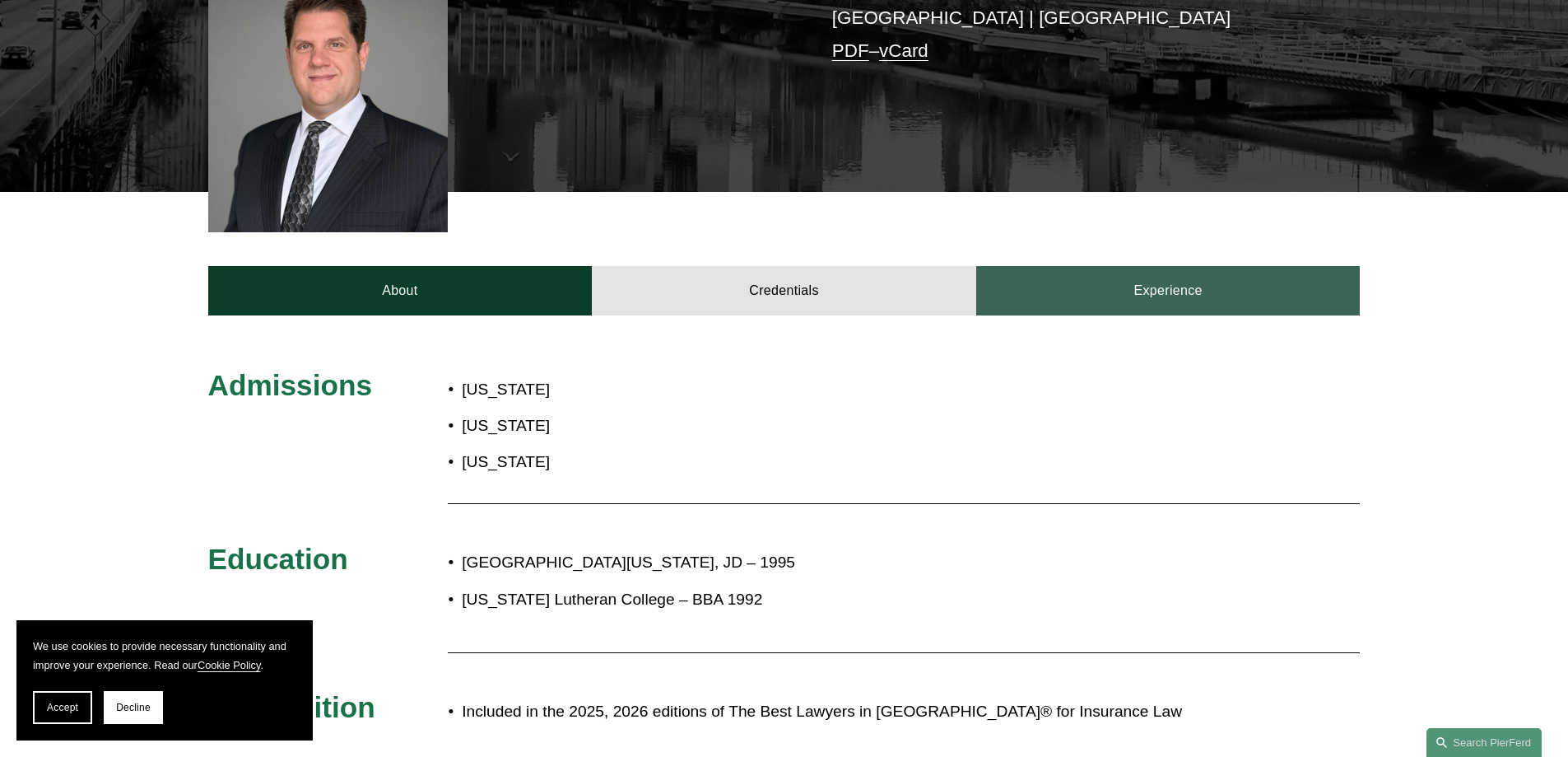
click at [1233, 266] on link "Experience" at bounding box center [1168, 290] width 384 height 49
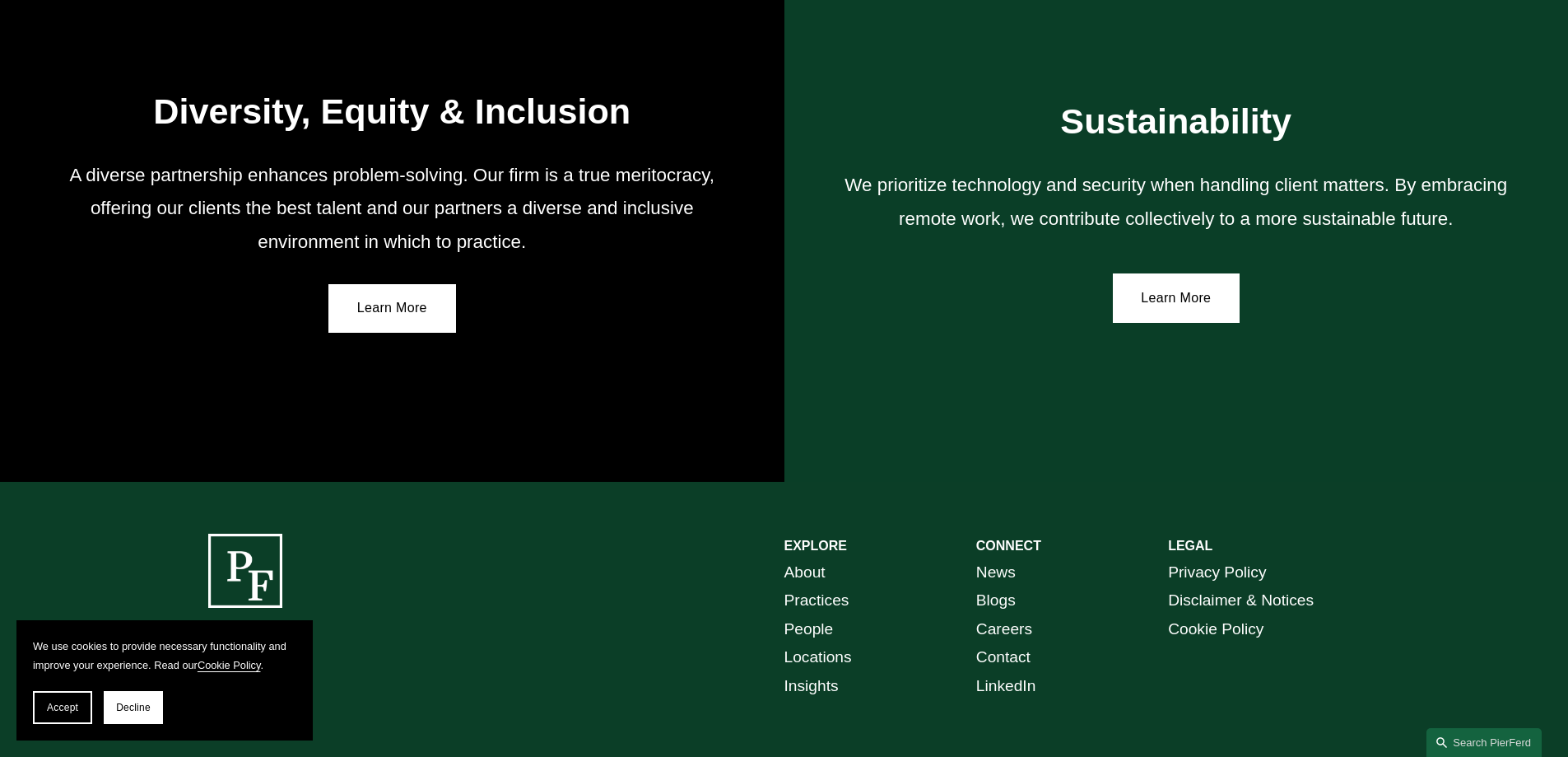
scroll to position [2964, 0]
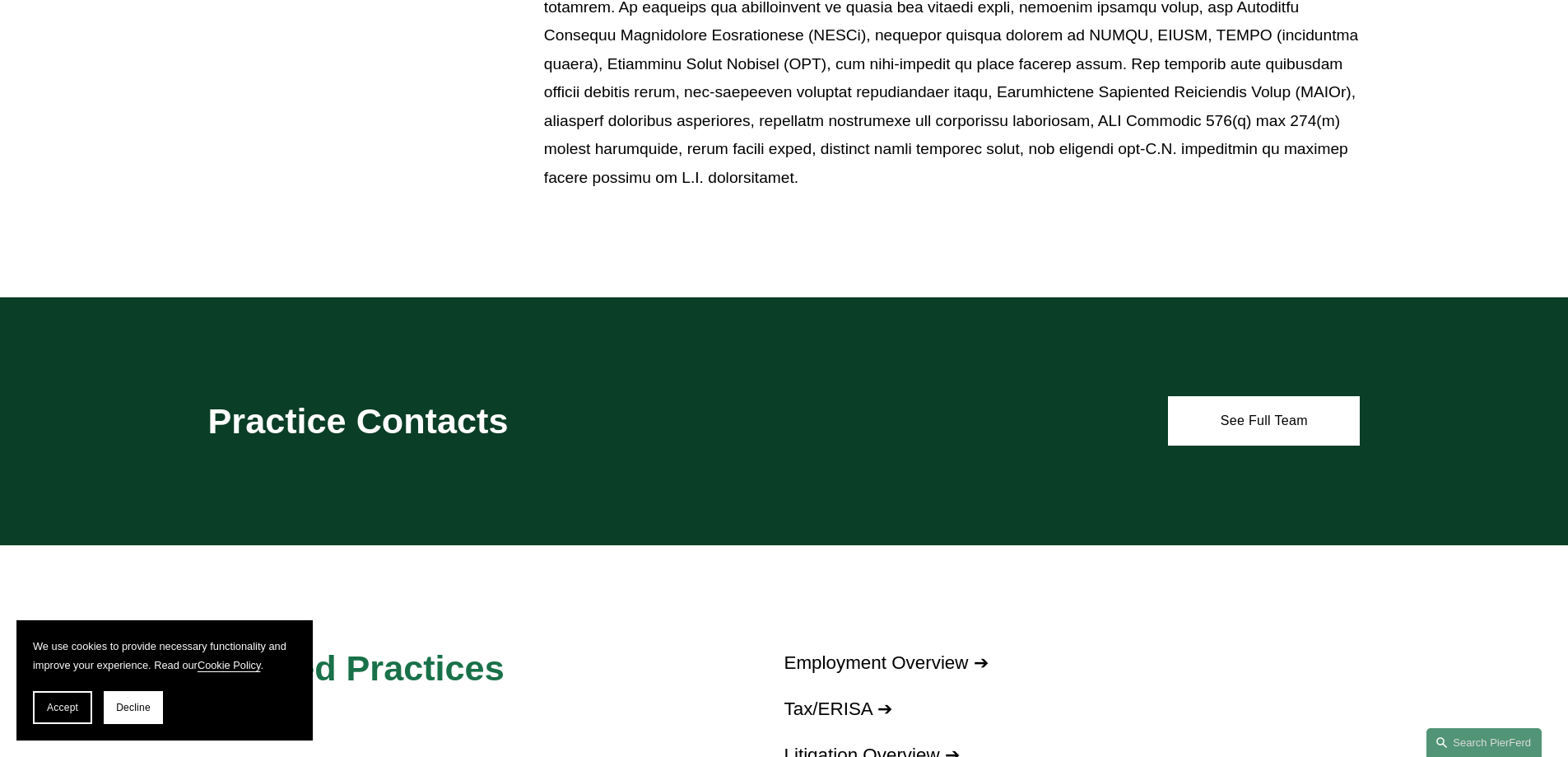
scroll to position [1153, 0]
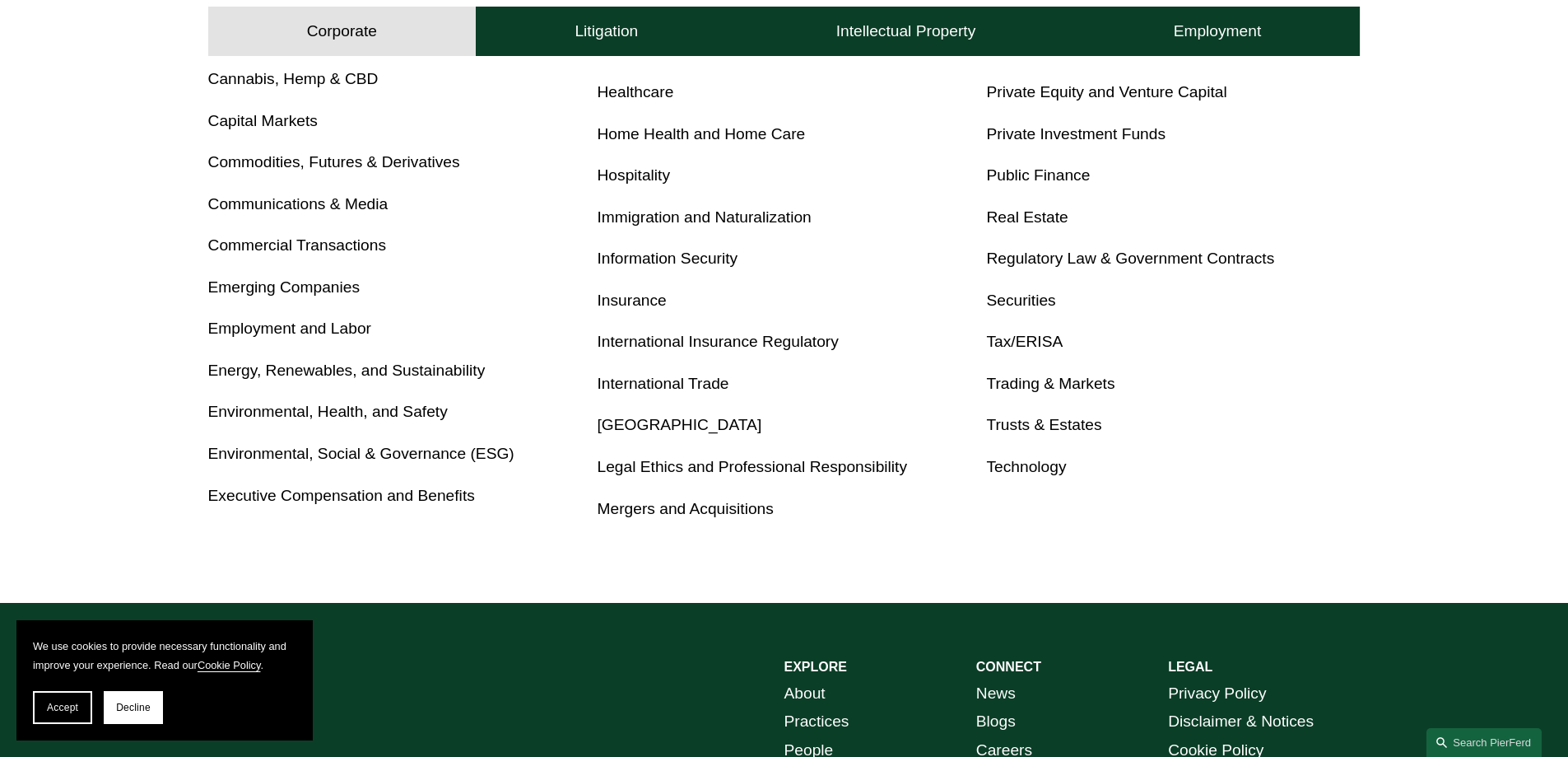
scroll to position [906, 0]
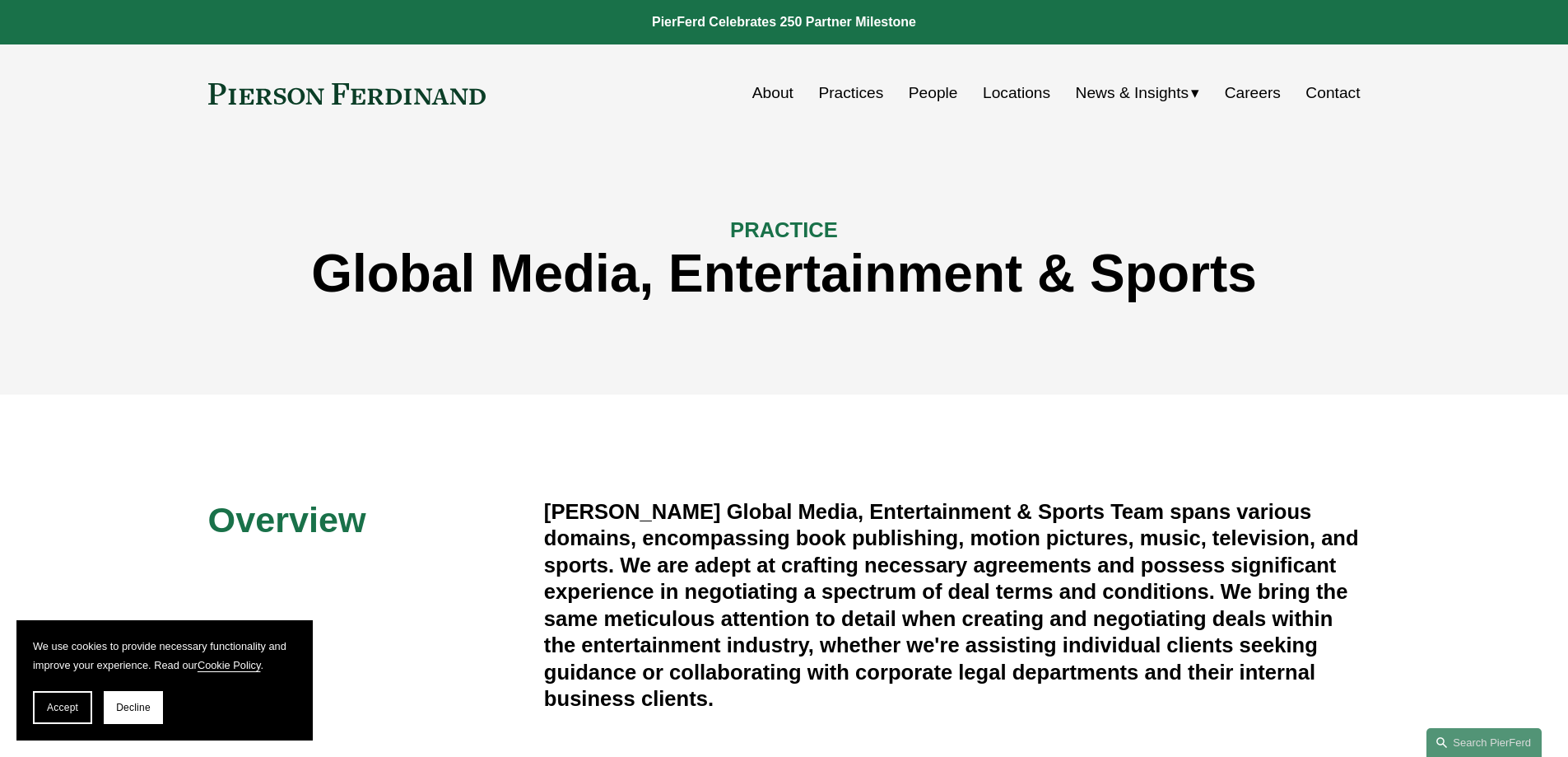
click at [1255, 95] on link "Careers" at bounding box center [1252, 93] width 56 height 32
